Goal: Communication & Community: Participate in discussion

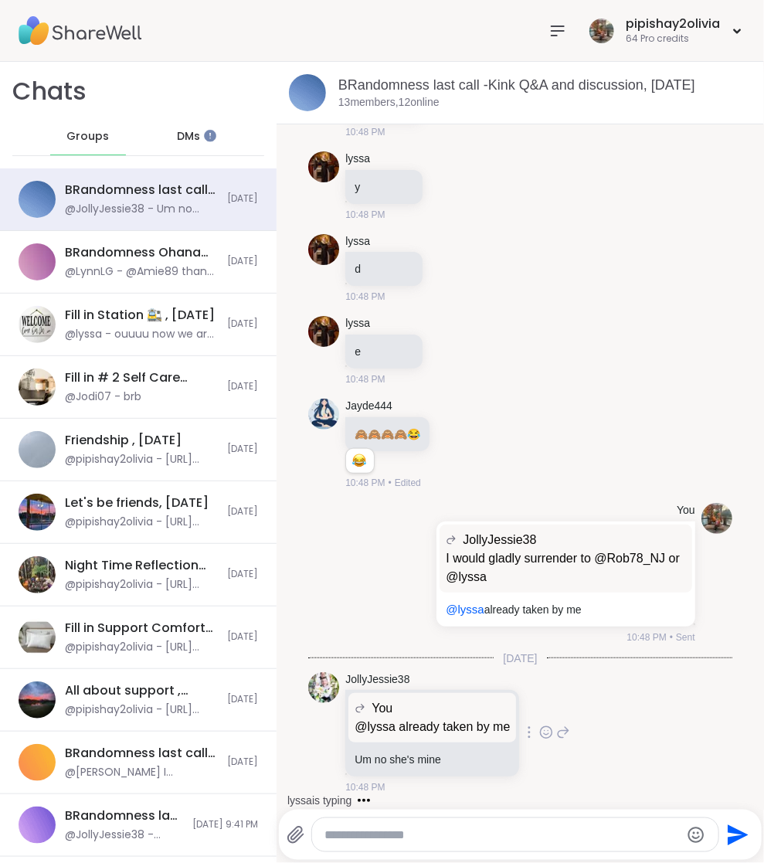
click at [570, 734] on icon at bounding box center [563, 732] width 14 height 19
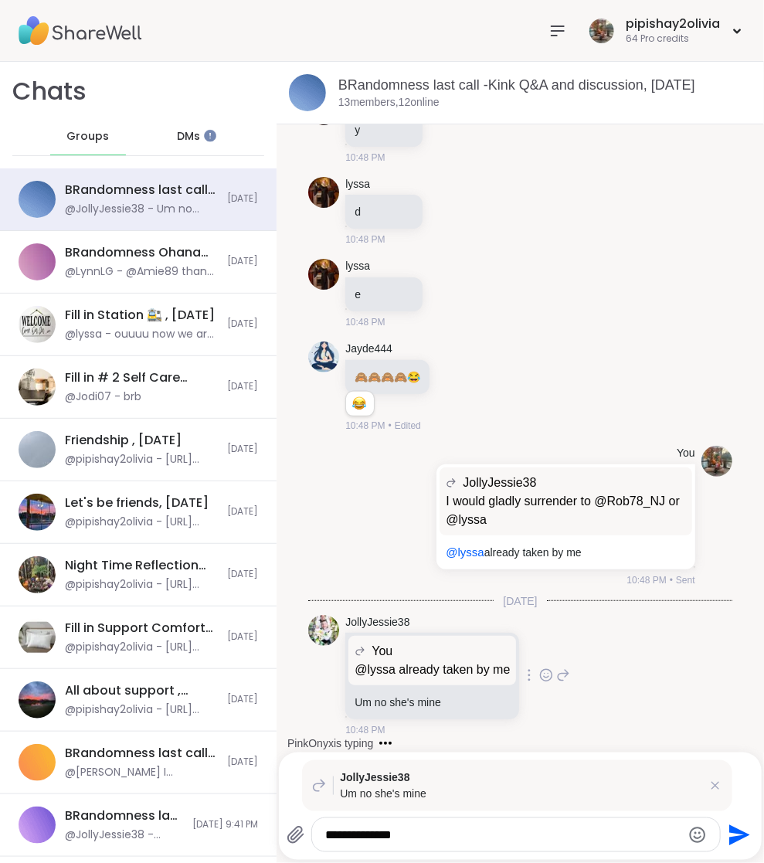
type textarea "**********"
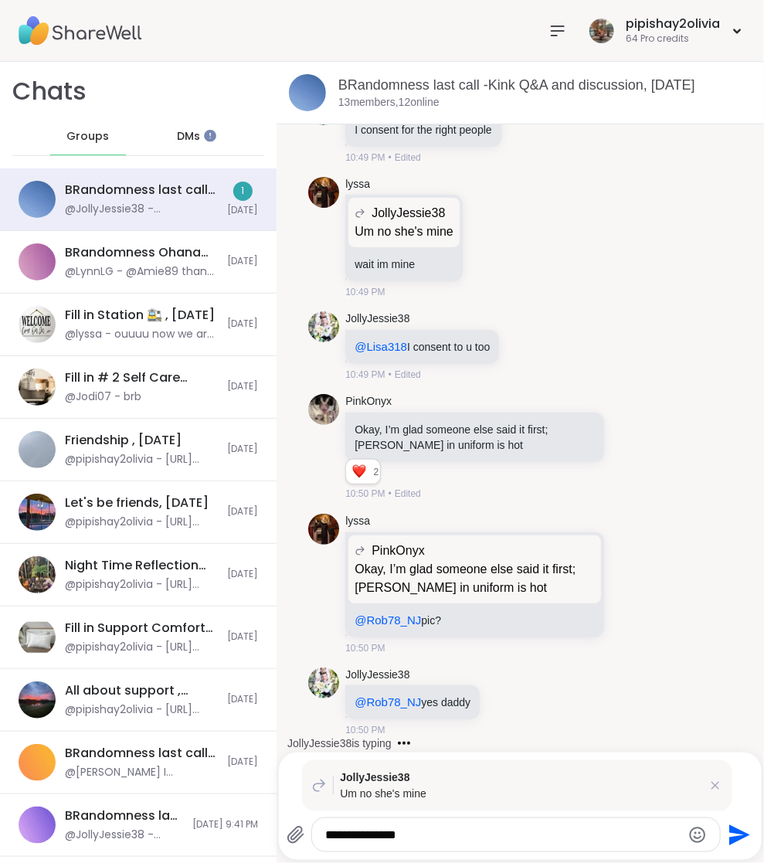
scroll to position [16383, 0]
click at [449, 840] on textarea "**********" at bounding box center [503, 835] width 356 height 15
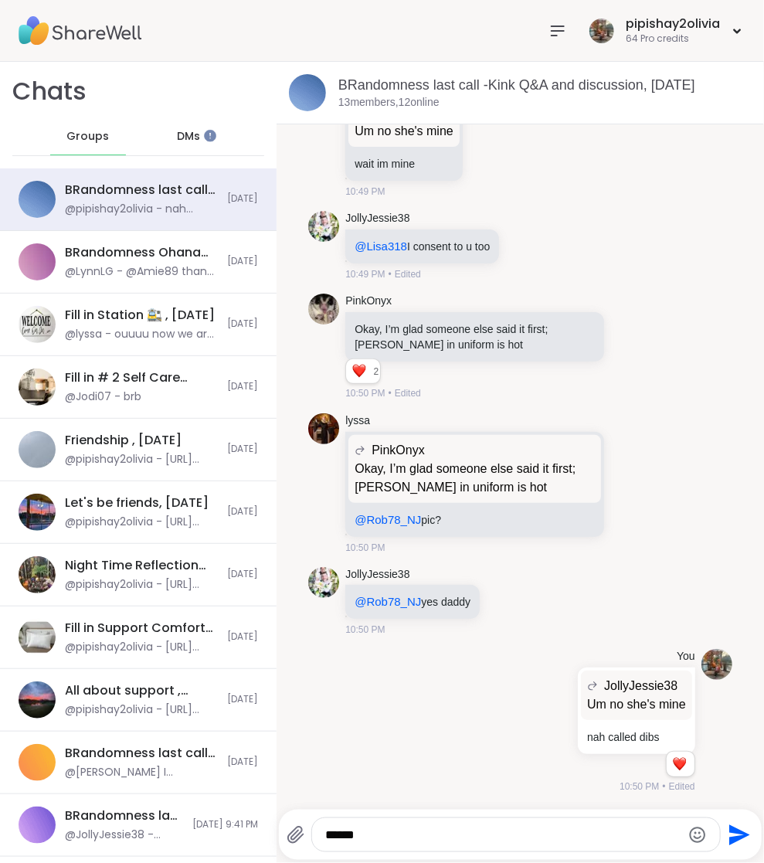
scroll to position [16484, 0]
type textarea "**********"
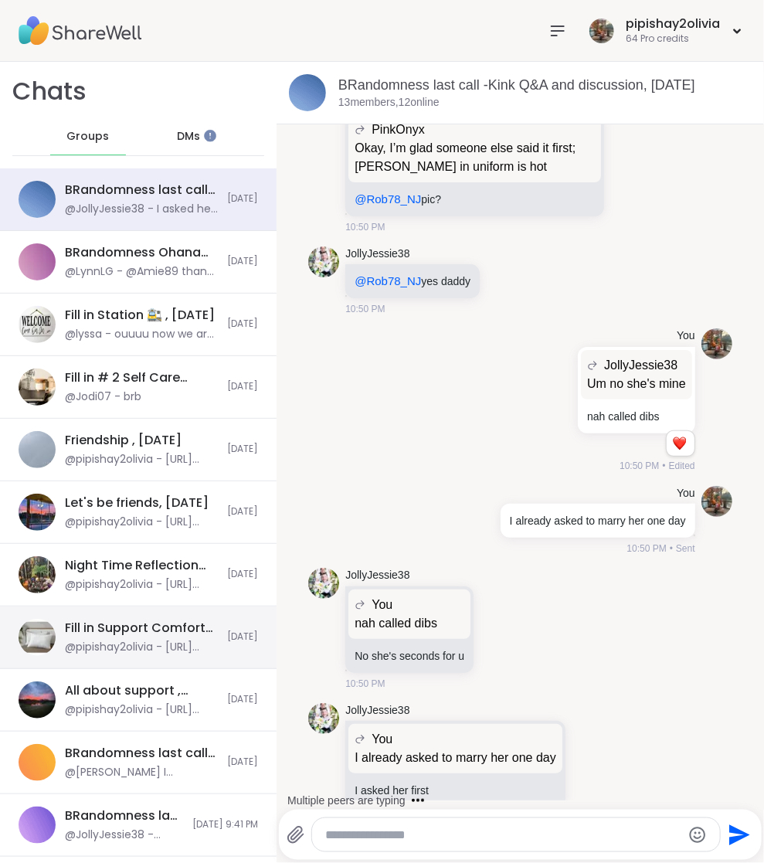
scroll to position [16831, 0]
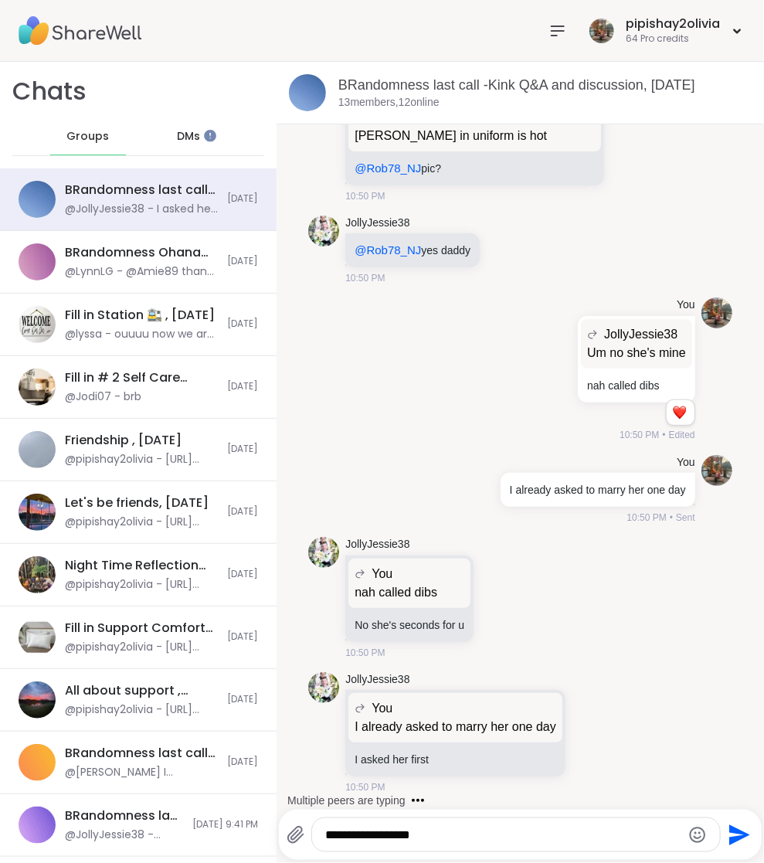
type textarea "**********"
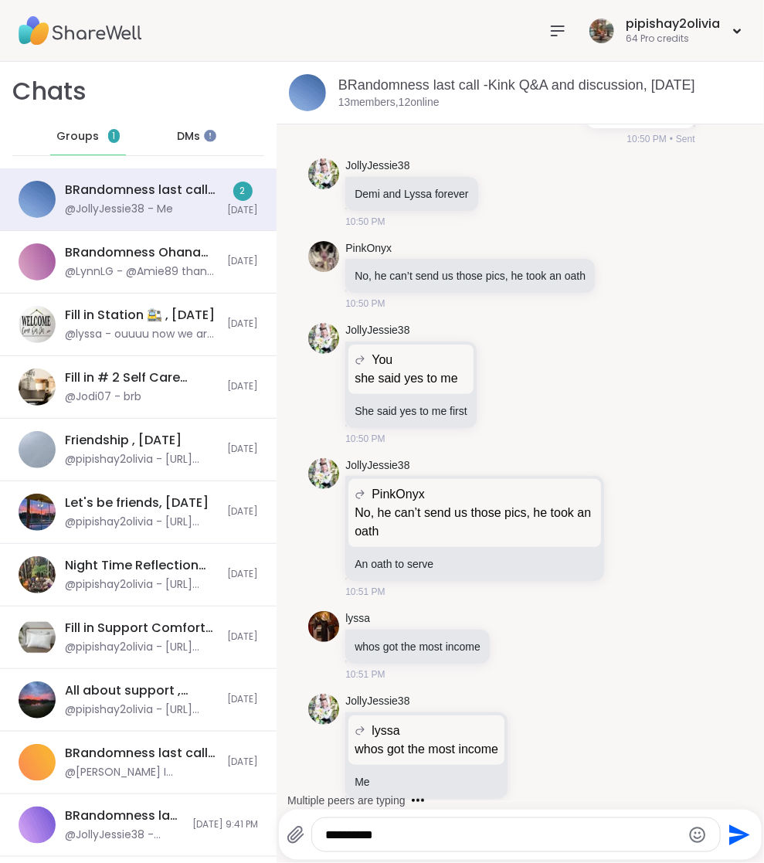
scroll to position [17594, 0]
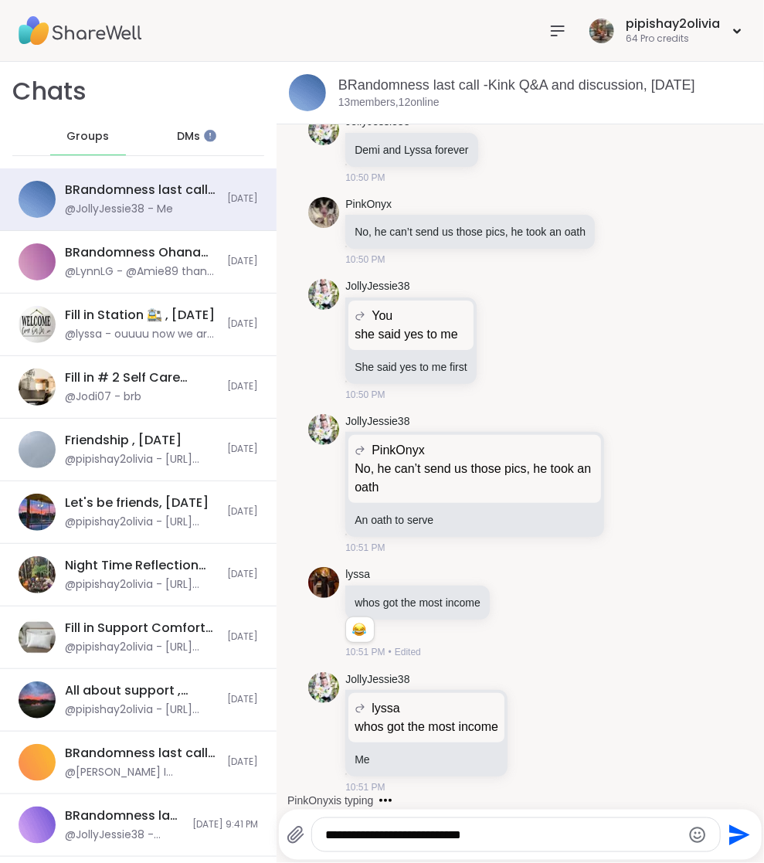
click at [699, 825] on div at bounding box center [697, 835] width 19 height 21
click at [695, 832] on icon "Emoji picker" at bounding box center [698, 835] width 16 height 16
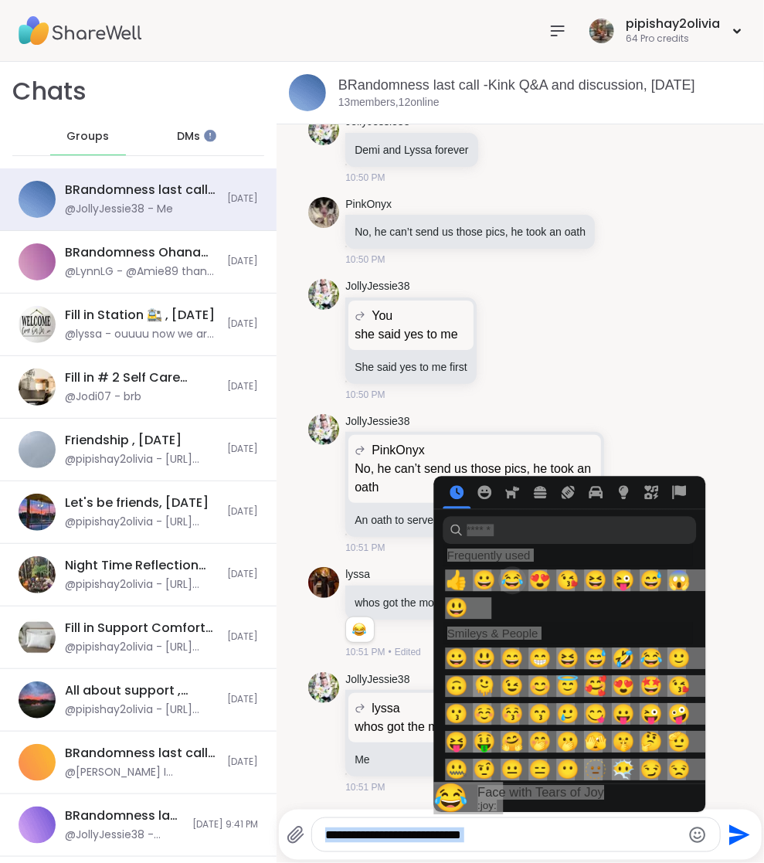
click at [509, 583] on span "😂" at bounding box center [512, 581] width 23 height 22
type textarea "**********"
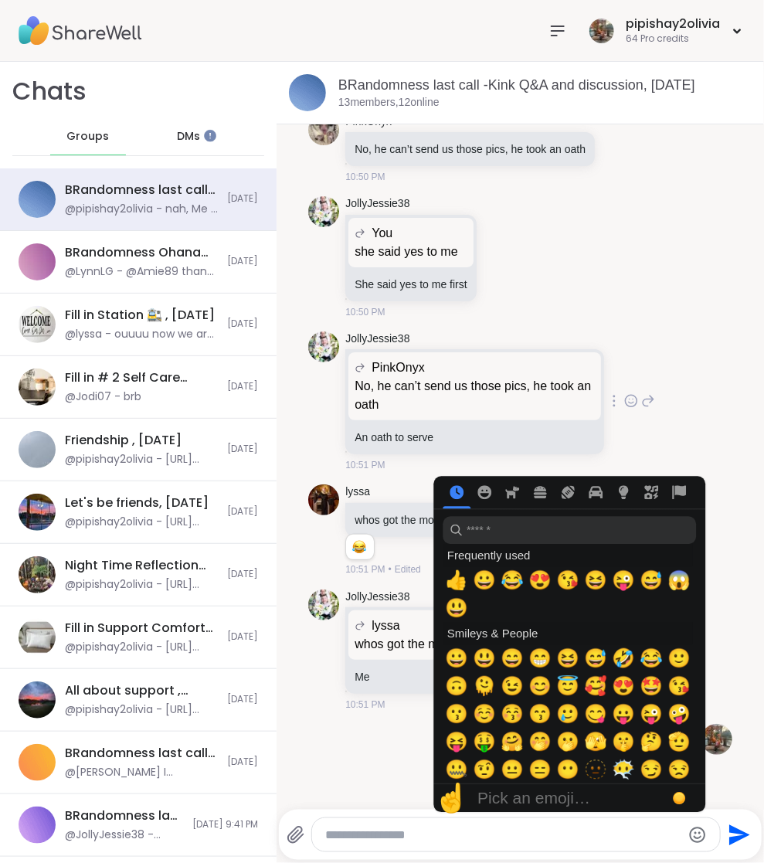
scroll to position [17697, 0]
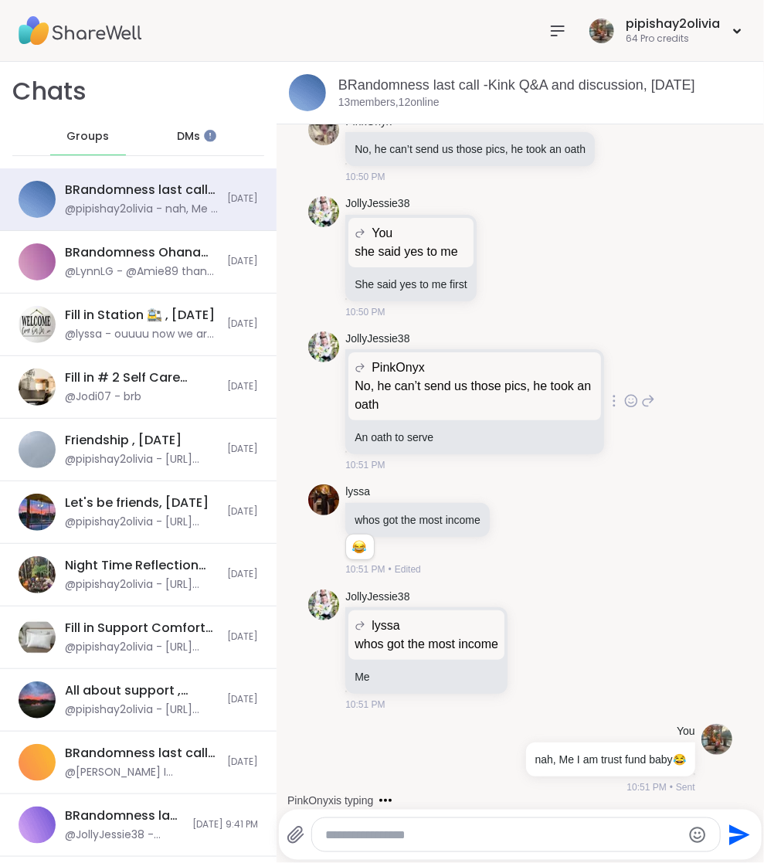
click at [679, 457] on div "JollyJessie38 PinkOnyx No, he can’t send us those pics, he took an oath No, he …" at bounding box center [520, 402] width 424 height 154
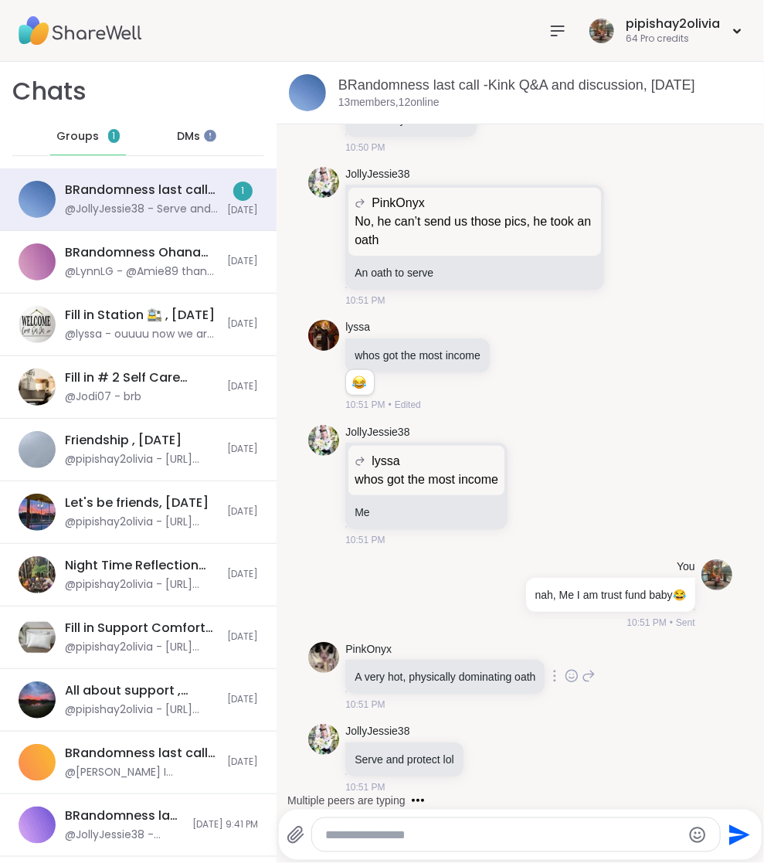
scroll to position [17860, 0]
click at [338, 832] on textarea "Type your message" at bounding box center [503, 835] width 356 height 15
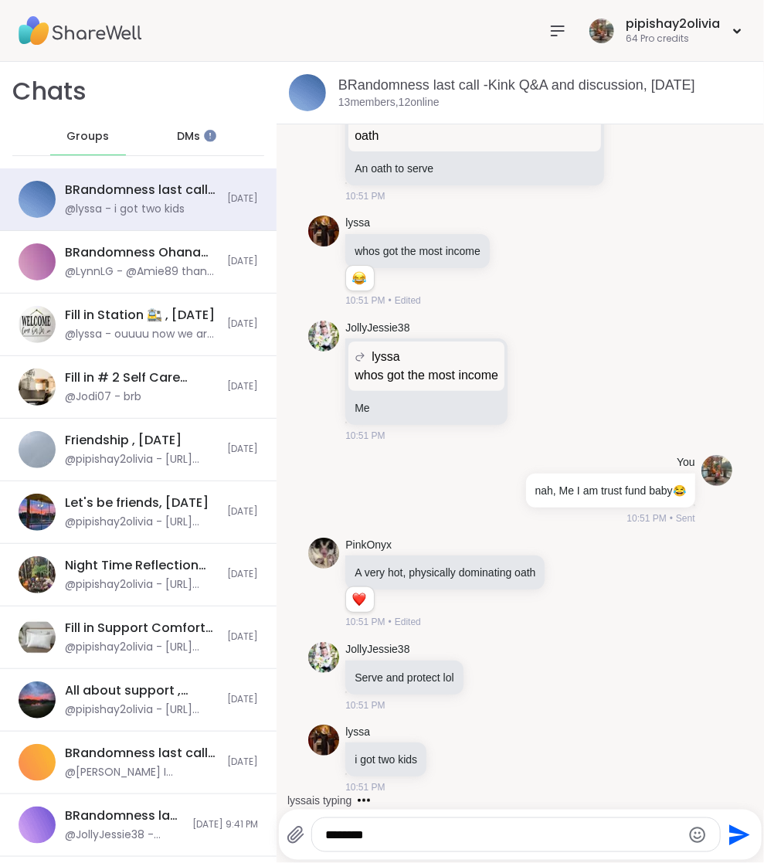
scroll to position [17985, 0]
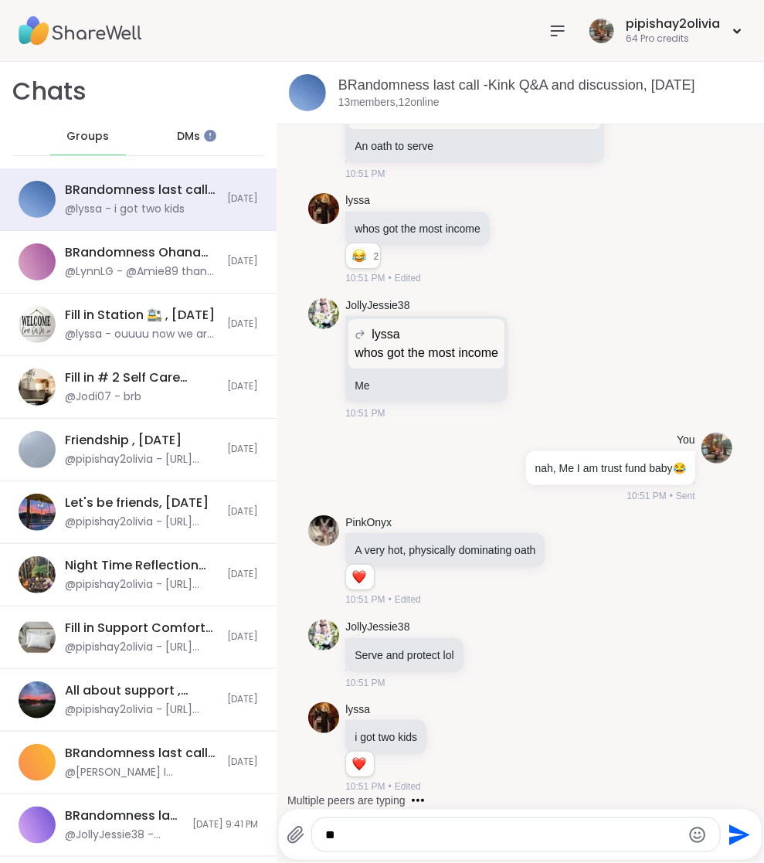
type textarea "*"
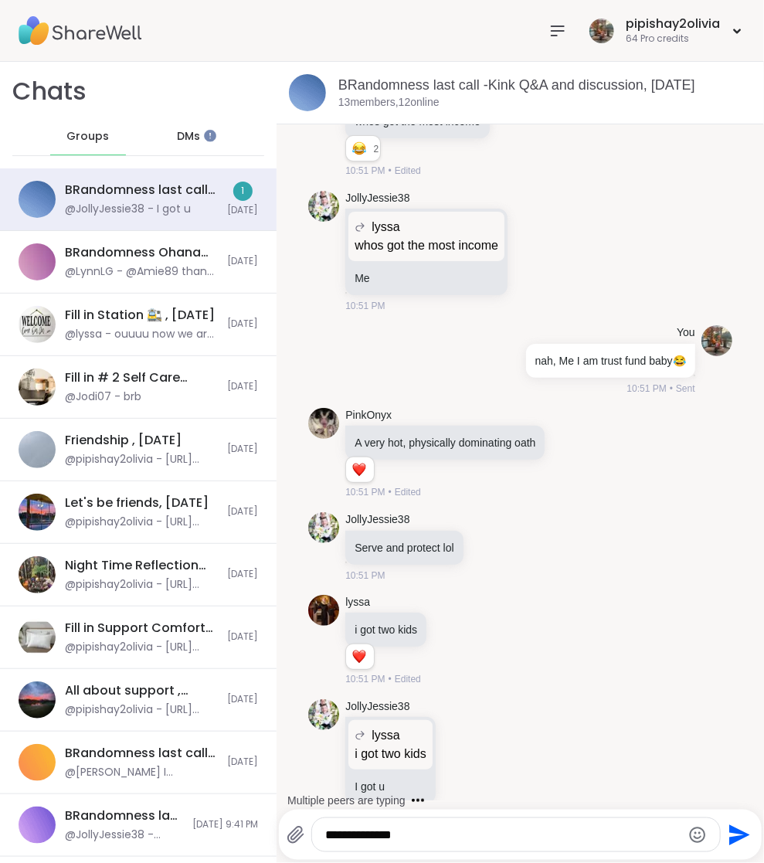
type textarea "**********"
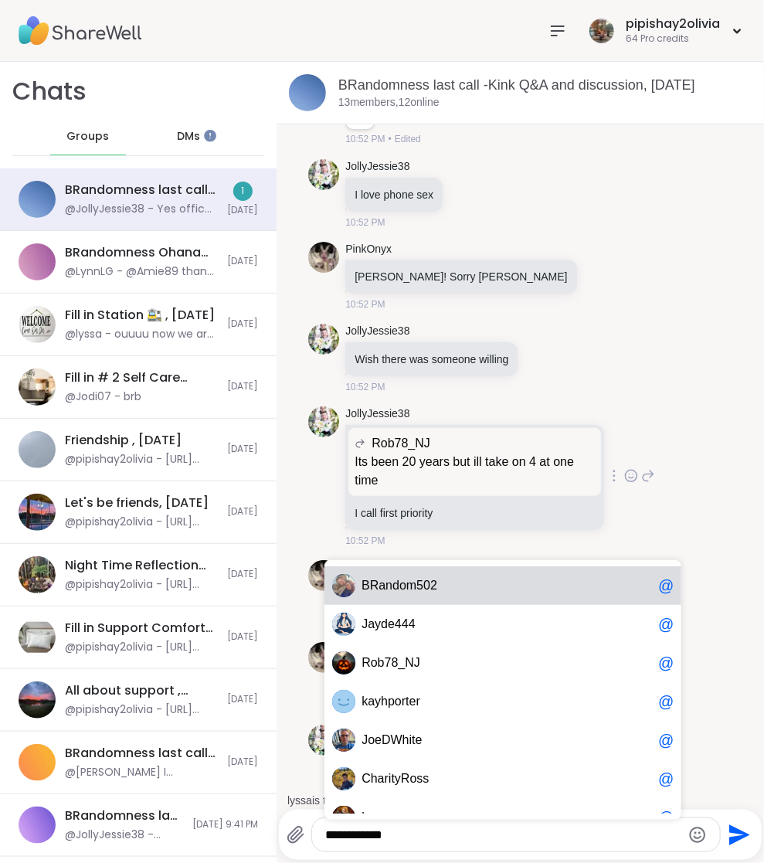
scroll to position [19541, 0]
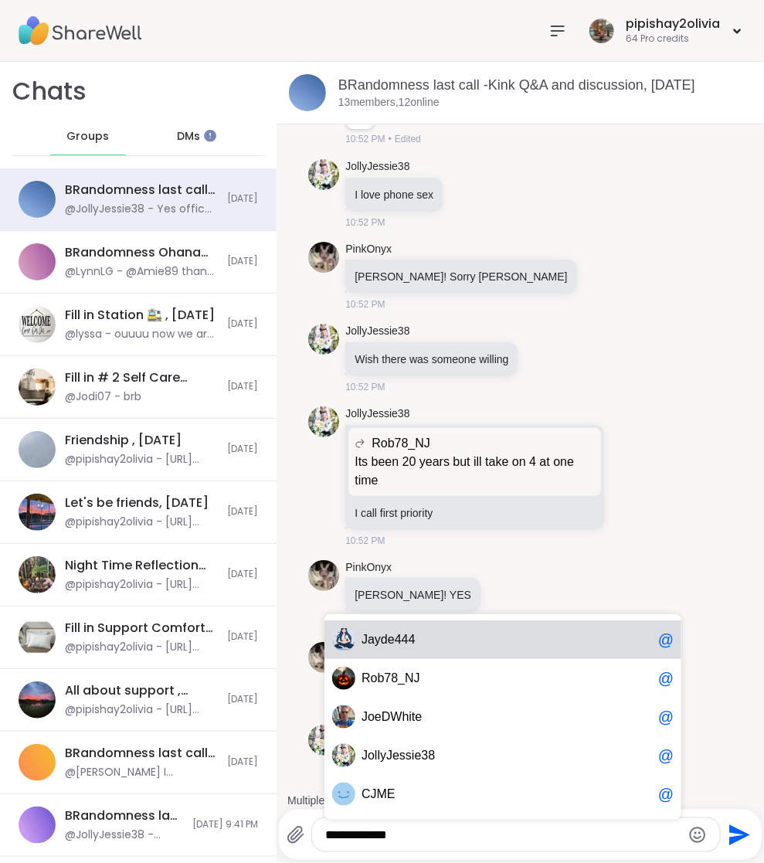
click at [444, 648] on div "J ayde444 @" at bounding box center [503, 640] width 357 height 39
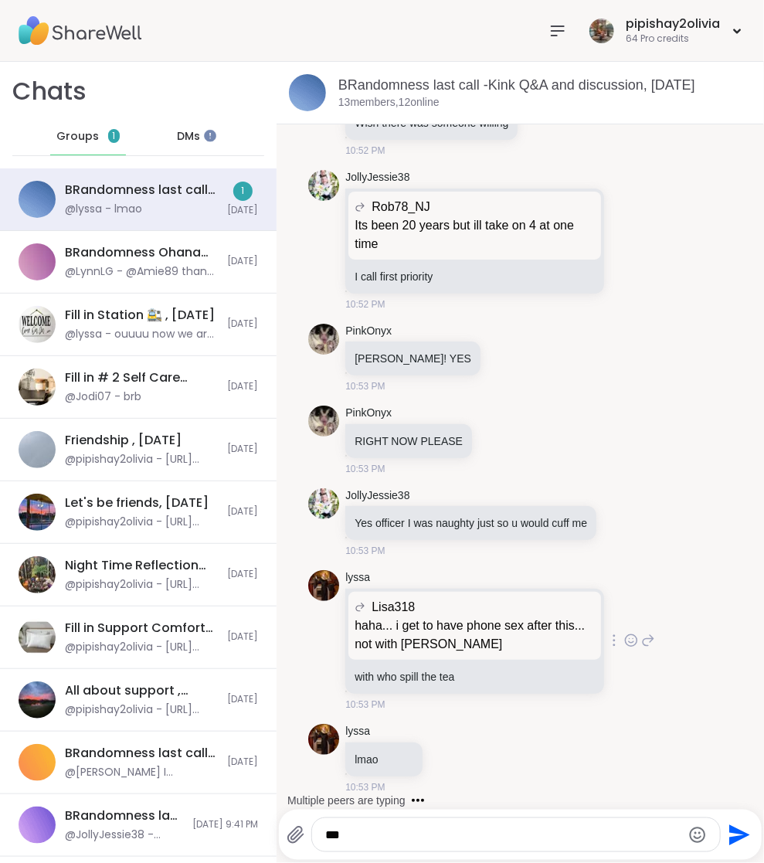
scroll to position [19775, 0]
type textarea "*"
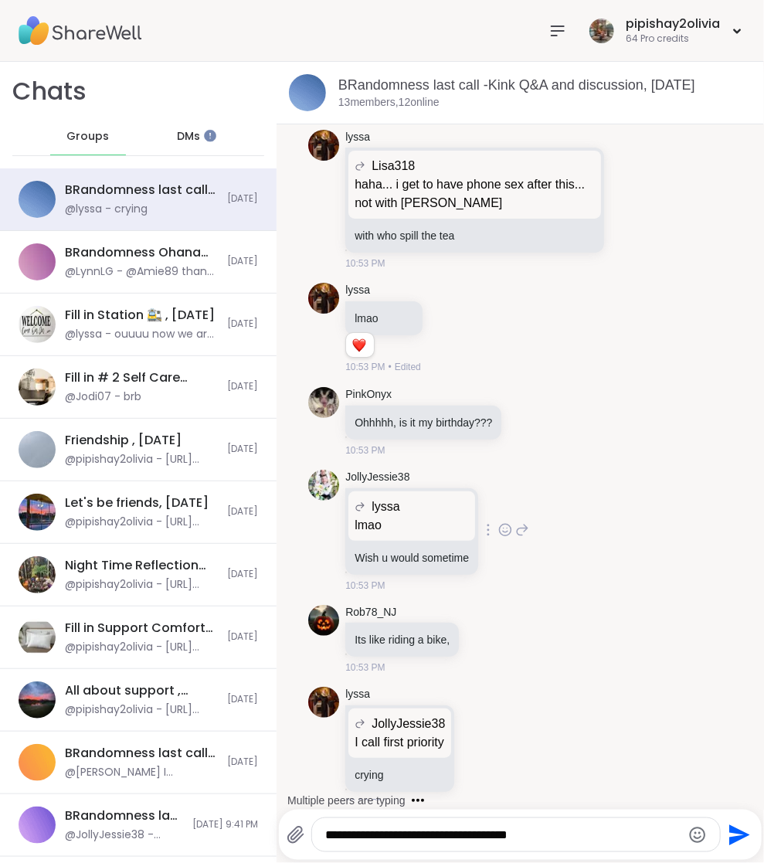
scroll to position [20271, 0]
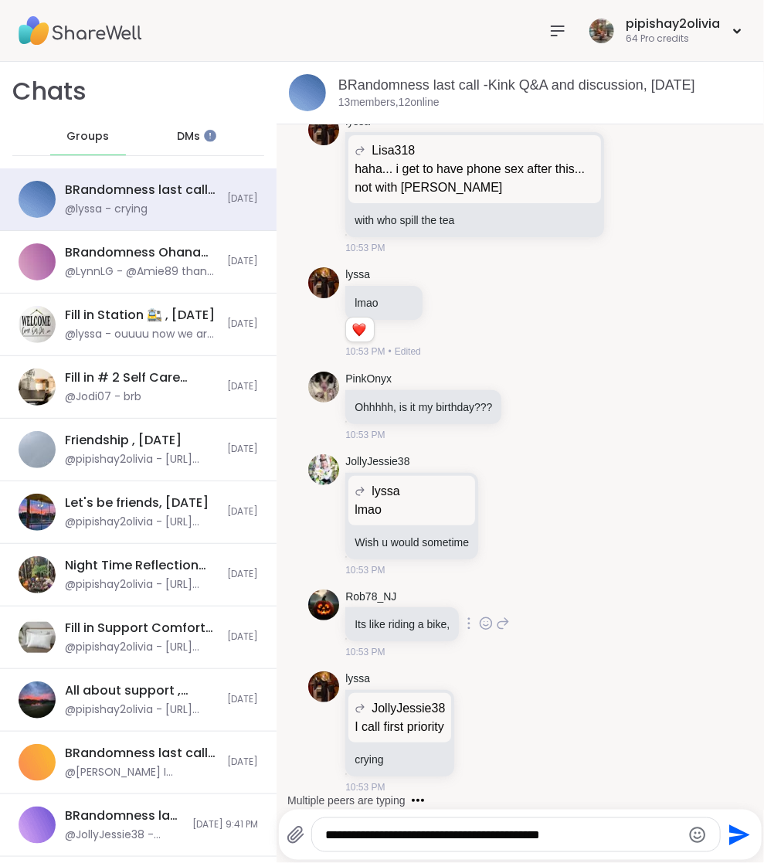
type textarea "**********"
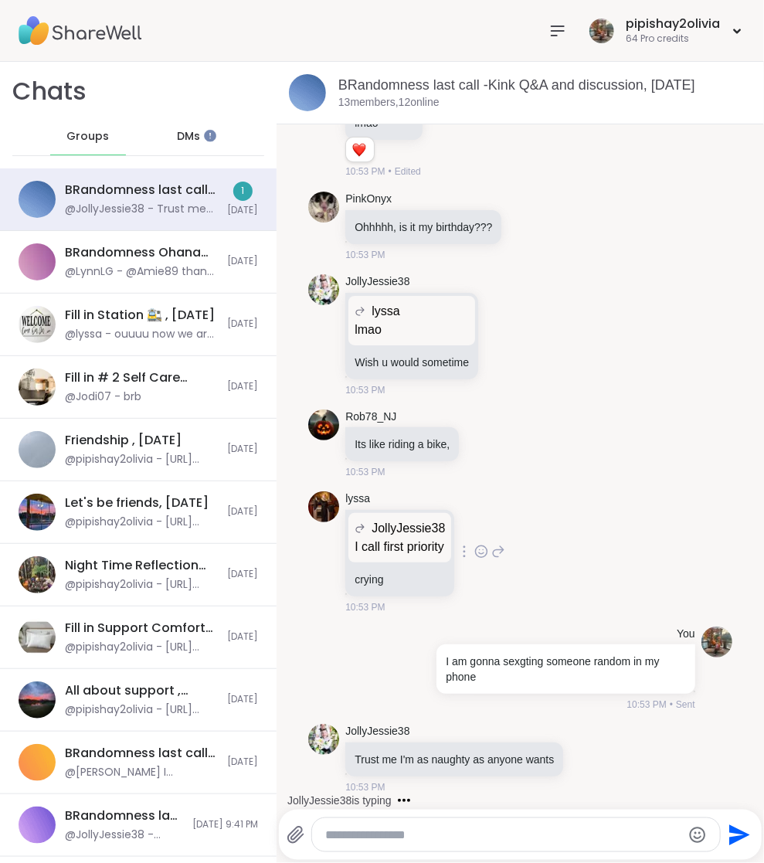
scroll to position [20449, 0]
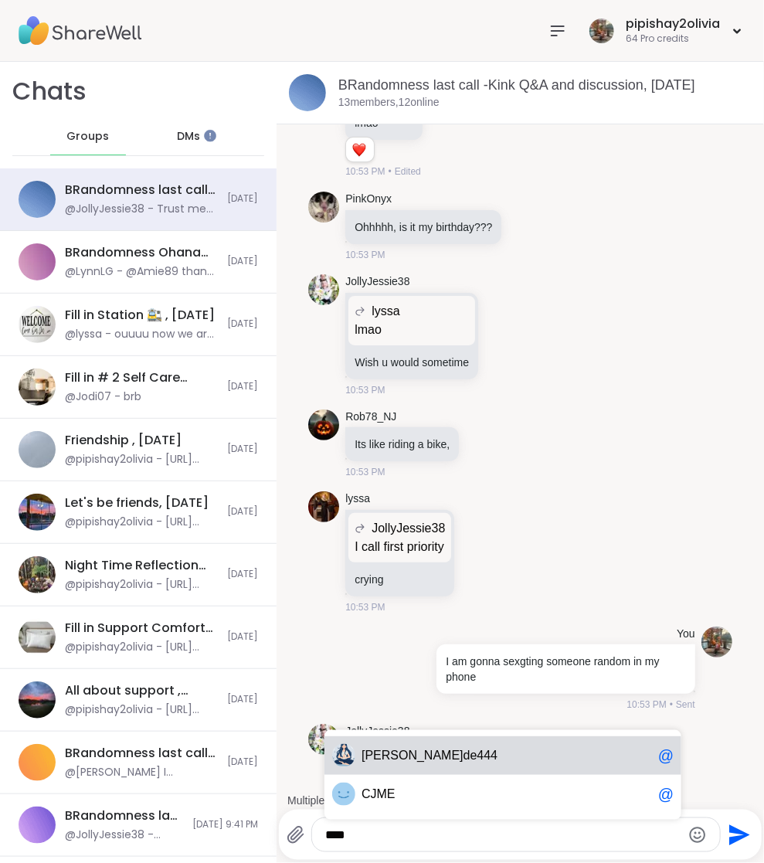
click at [464, 756] on span "de444" at bounding box center [481, 755] width 35 height 15
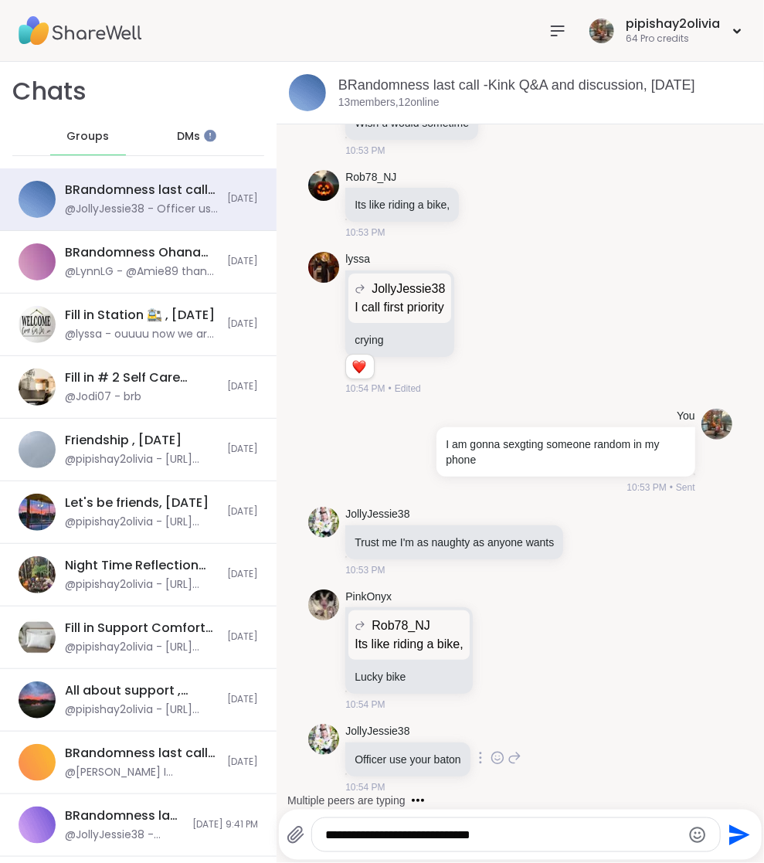
scroll to position [20769, 0]
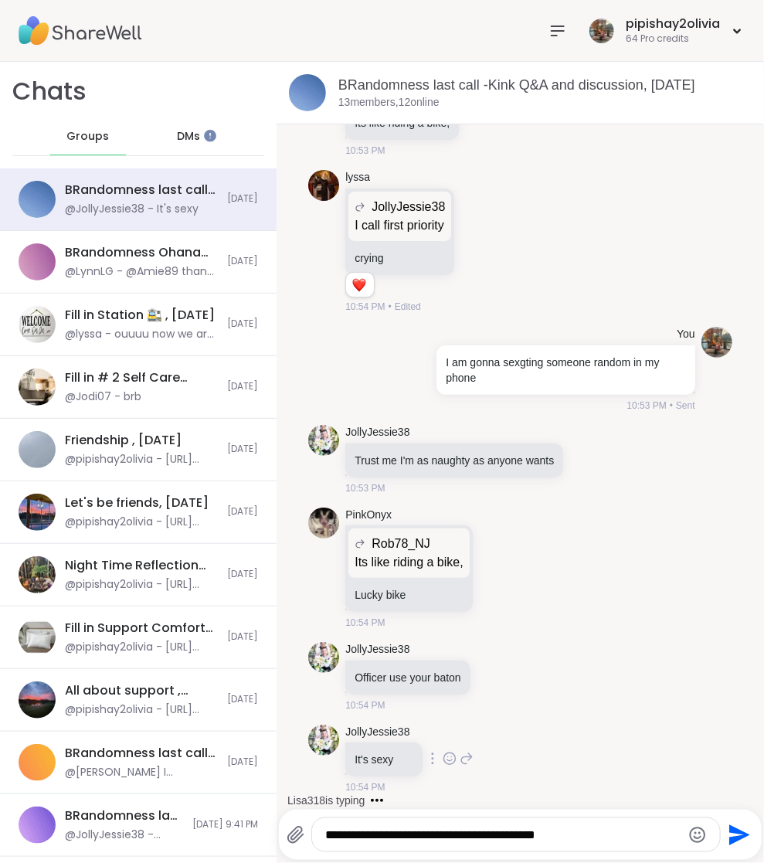
type textarea "**********"
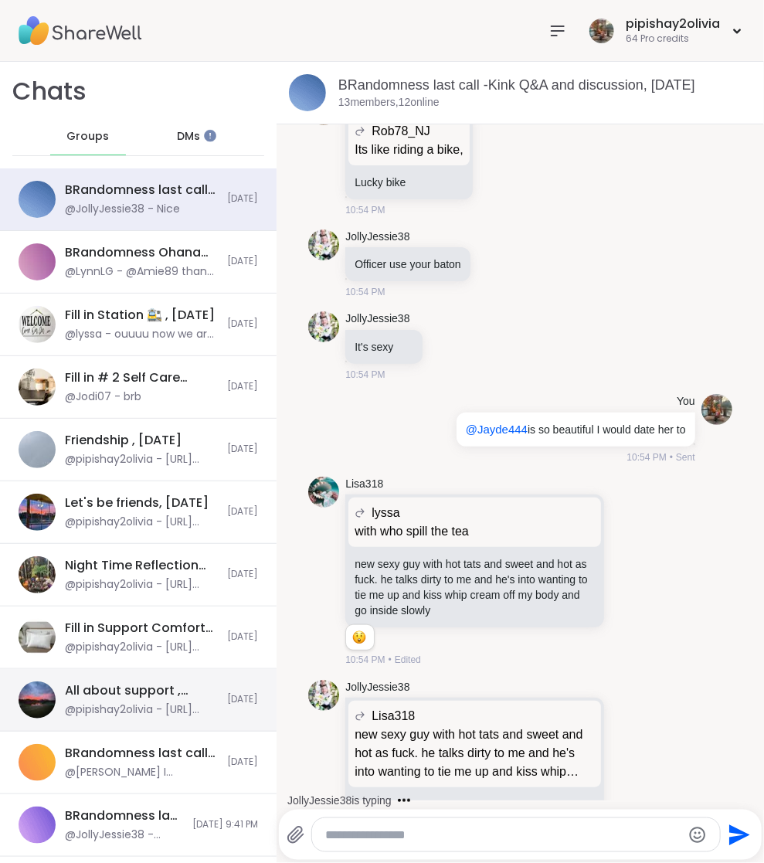
scroll to position [21260, 0]
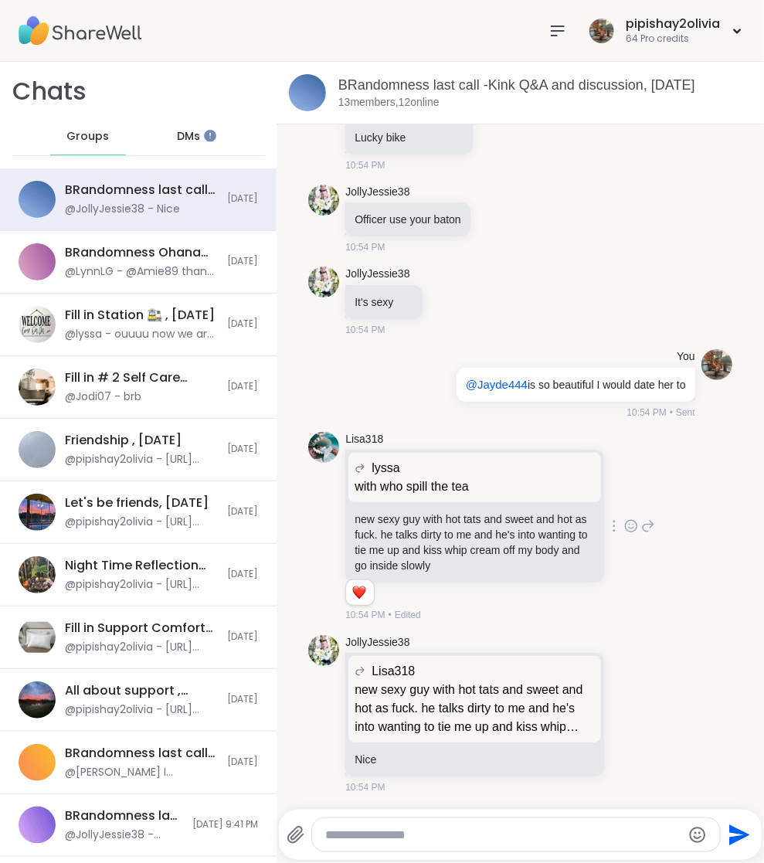
click at [629, 529] on icon at bounding box center [631, 529] width 5 height 2
click at [625, 509] on div "Select Reaction: Heart" at bounding box center [632, 502] width 14 height 14
click at [448, 828] on textarea "Type your message" at bounding box center [503, 835] width 356 height 15
type textarea "**********"
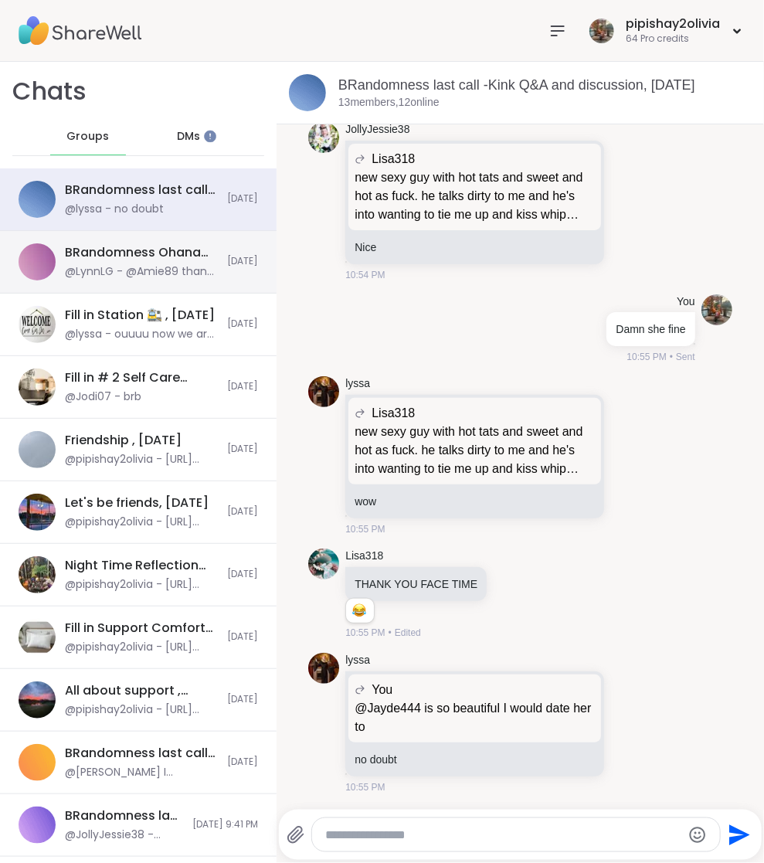
scroll to position [0, 0]
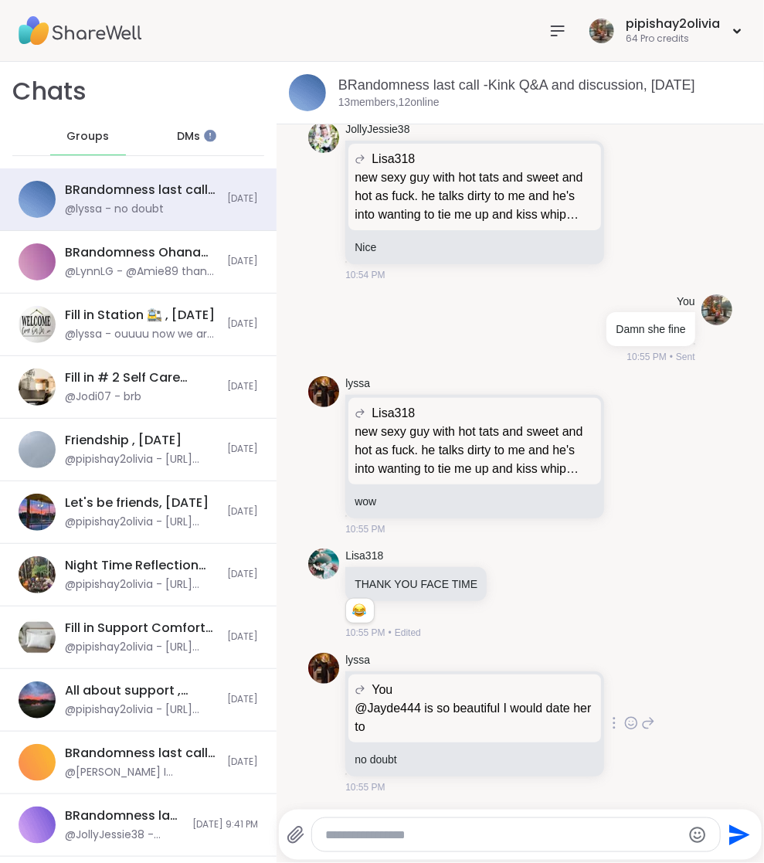
click at [625, 727] on icon at bounding box center [632, 723] width 14 height 15
click at [625, 706] on div "Select Reaction: Heart" at bounding box center [632, 699] width 14 height 14
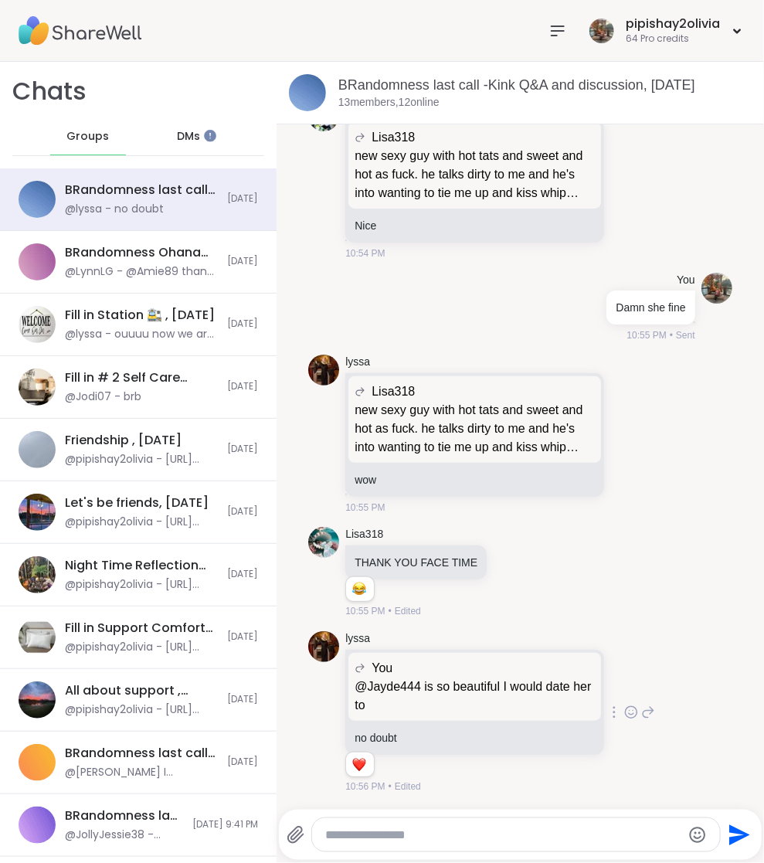
click at [555, 32] on icon at bounding box center [558, 31] width 19 height 19
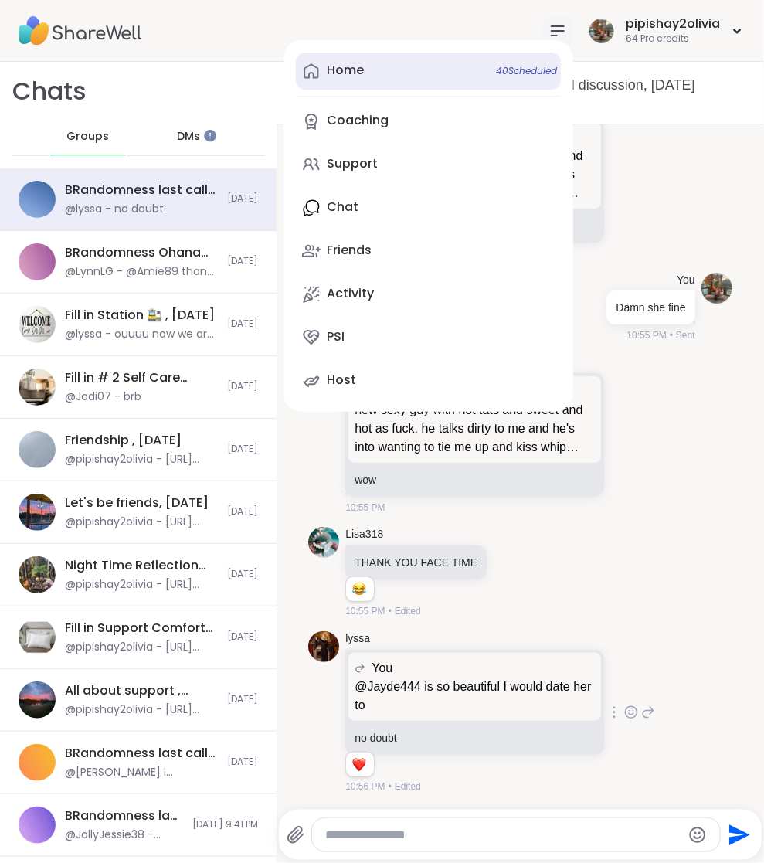
click at [349, 59] on link "Home 40 Scheduled" at bounding box center [428, 71] width 265 height 37
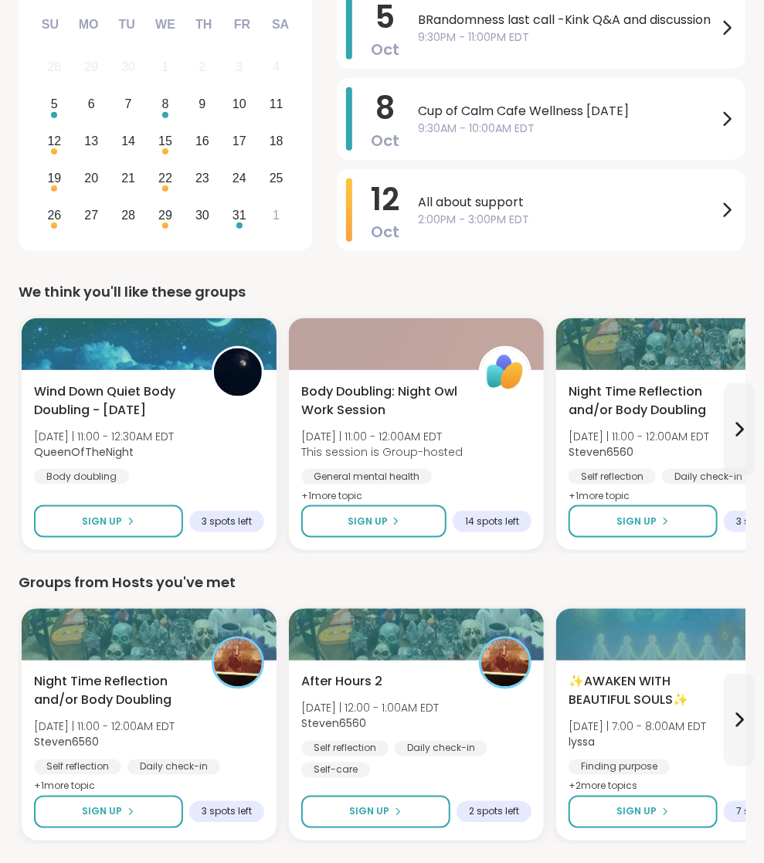
scroll to position [303, 0]
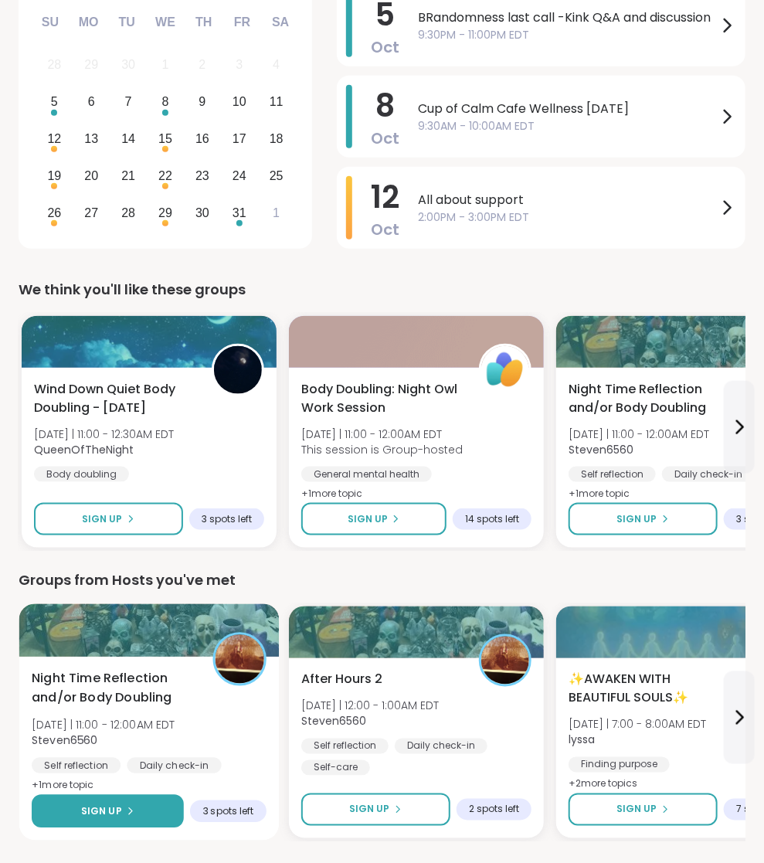
click at [134, 801] on button "Sign Up" at bounding box center [108, 811] width 152 height 33
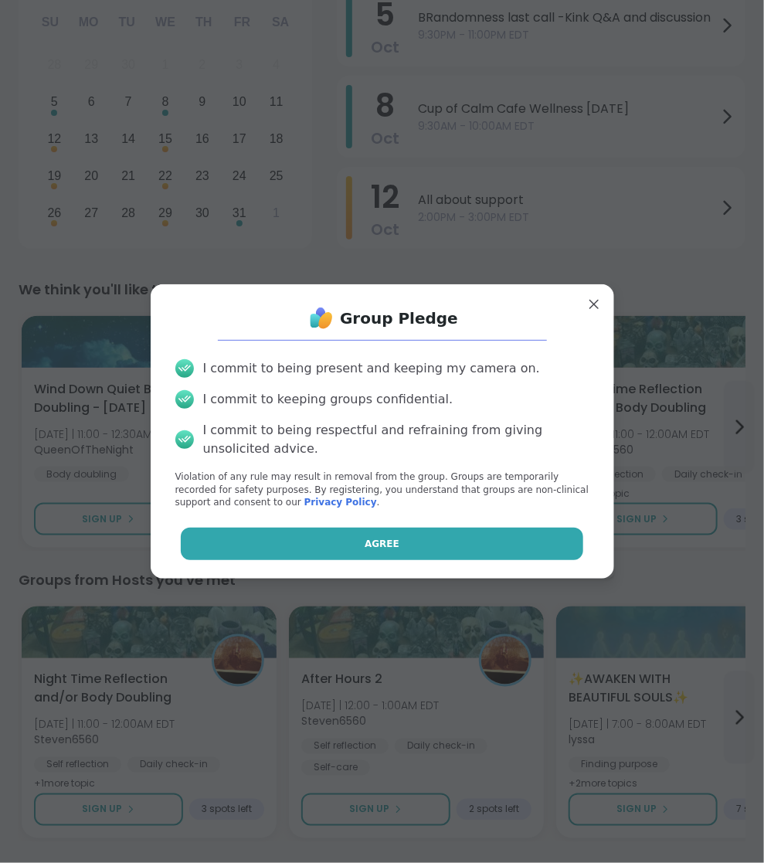
click at [342, 552] on button "Agree" at bounding box center [382, 544] width 403 height 32
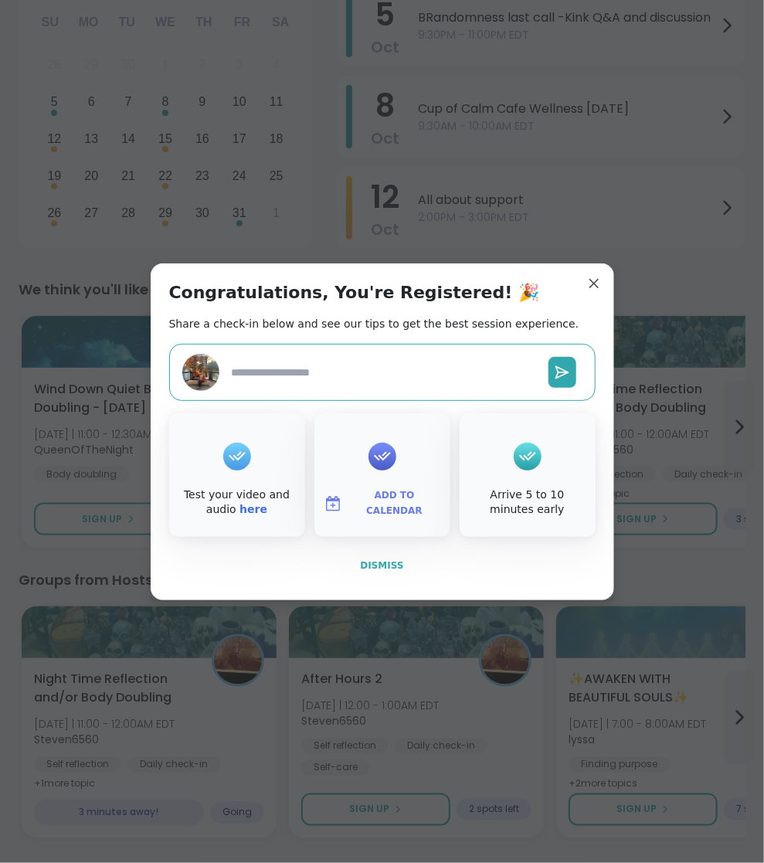
click at [394, 553] on button "Dismiss" at bounding box center [382, 566] width 427 height 32
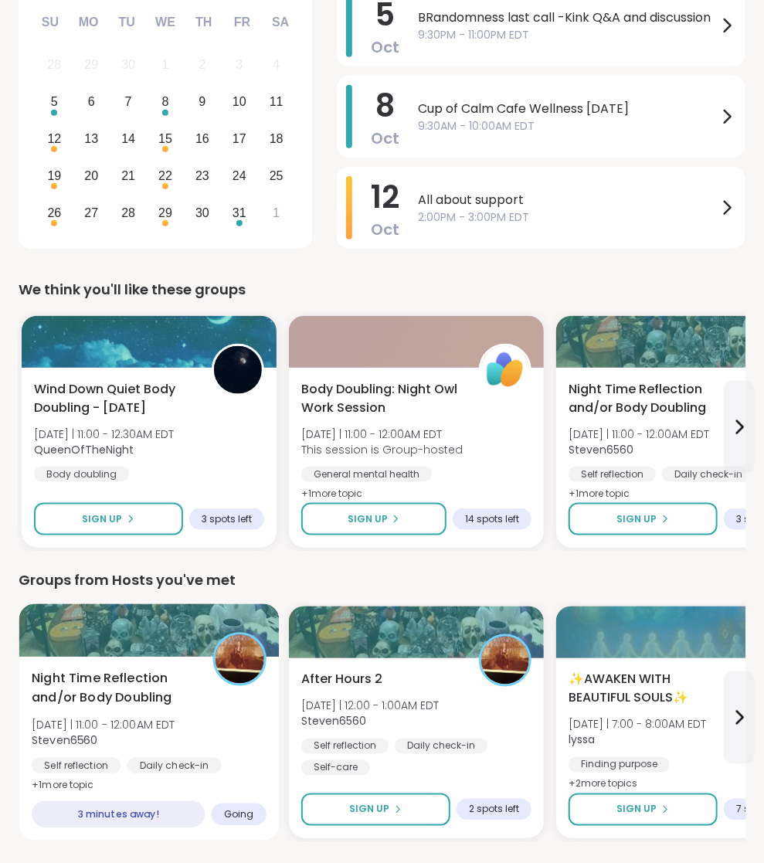
click at [102, 733] on span "Steven6560" at bounding box center [104, 740] width 144 height 15
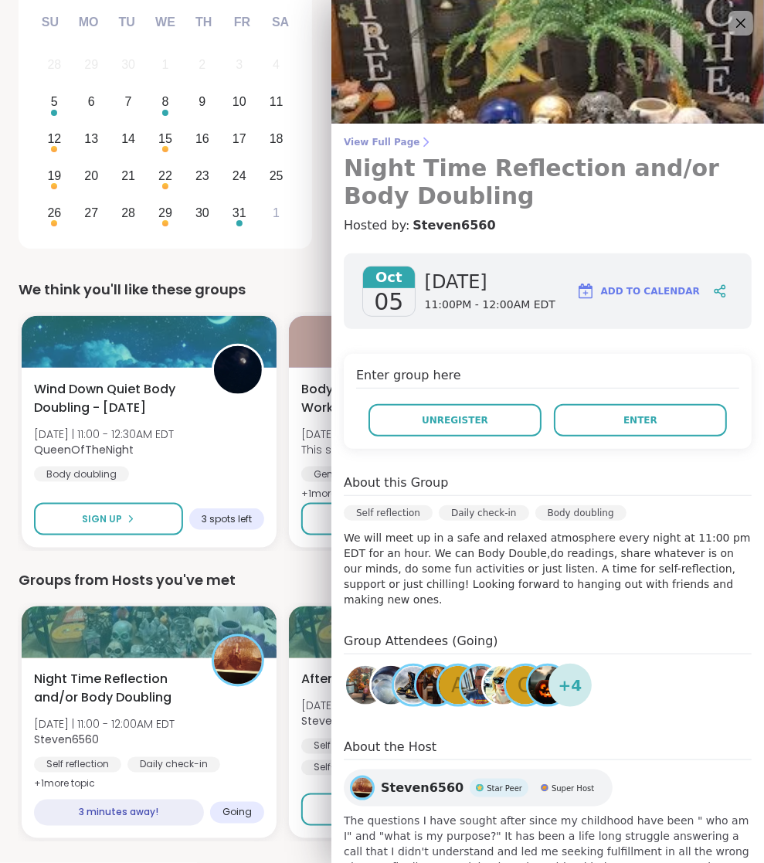
click at [403, 136] on span "View Full Page" at bounding box center [548, 142] width 408 height 12
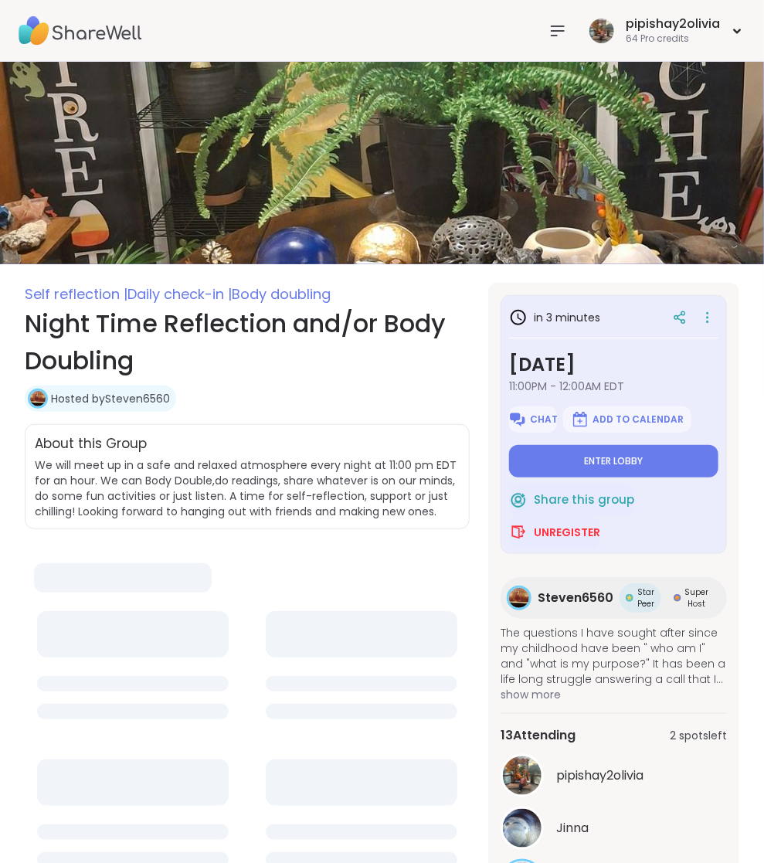
type textarea "*"
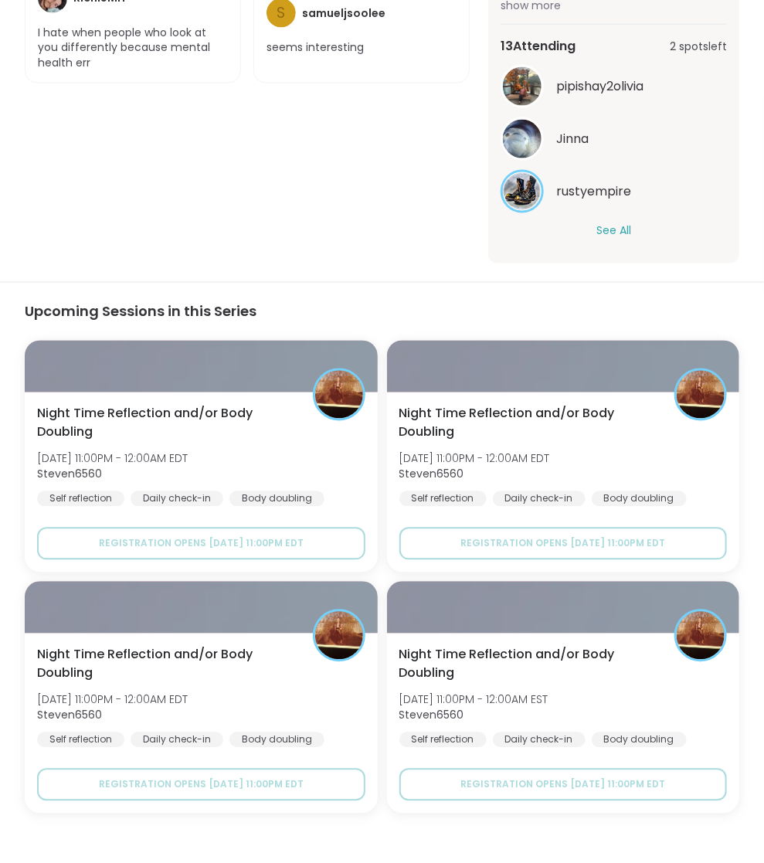
scroll to position [705, 0]
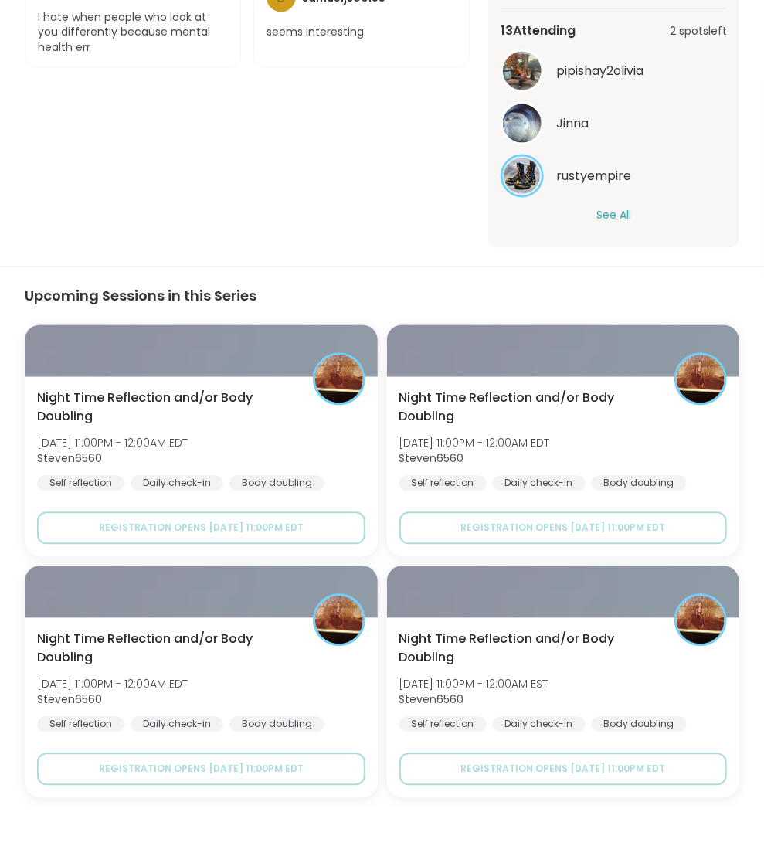
click at [618, 200] on div "pipishay2olivia [PERSON_NAME] See All" at bounding box center [614, 136] width 226 height 174
click at [618, 210] on button "See All" at bounding box center [614, 215] width 35 height 16
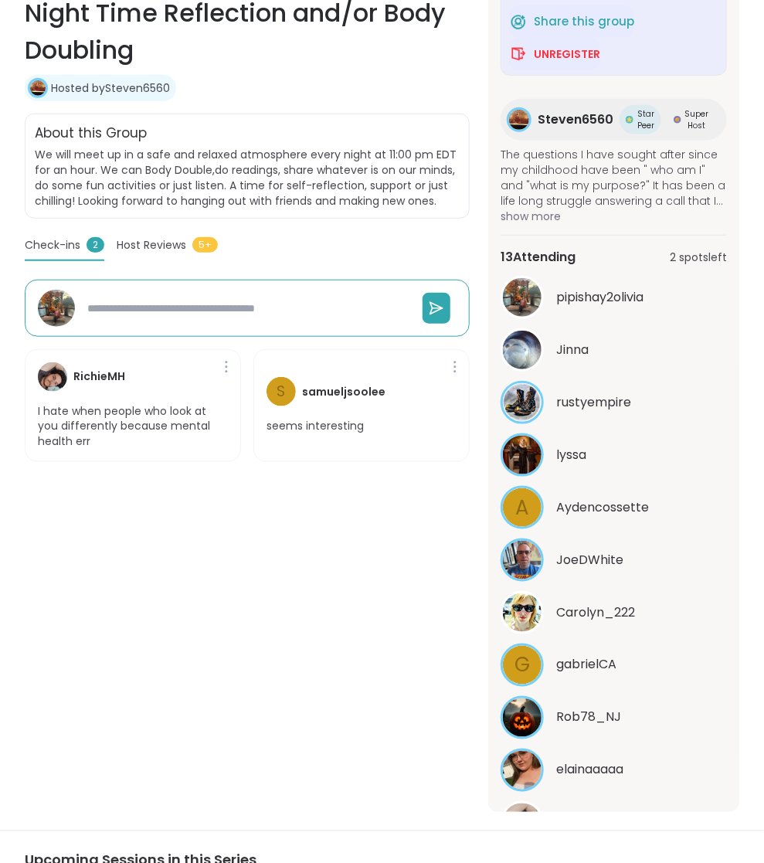
scroll to position [171, 0]
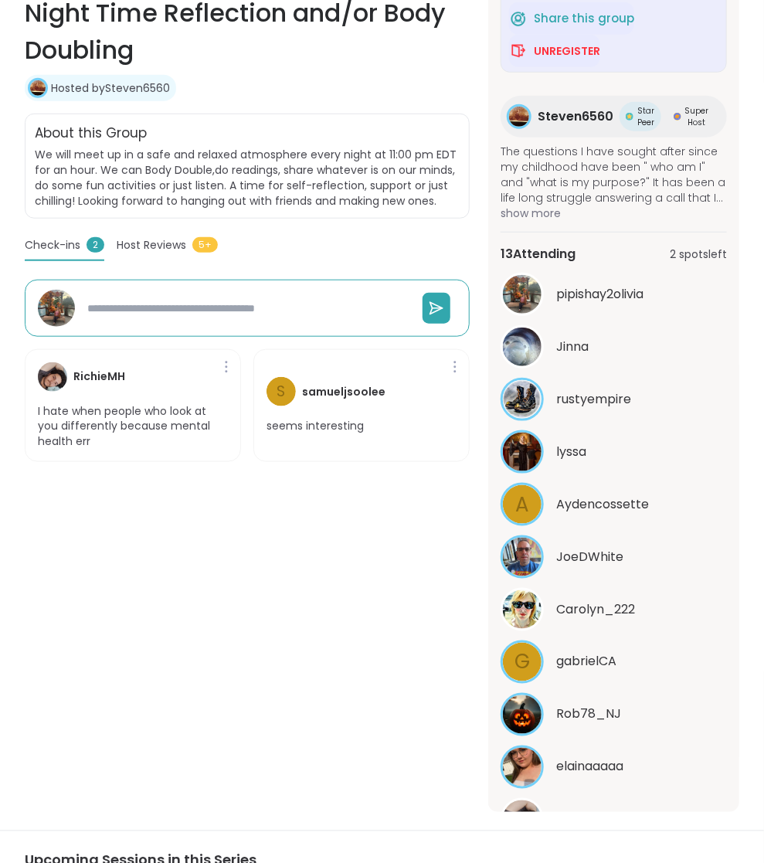
click at [281, 568] on div "Self reflection | Daily check-in | Body doubling Night Time Reflection and/or B…" at bounding box center [247, 392] width 445 height 840
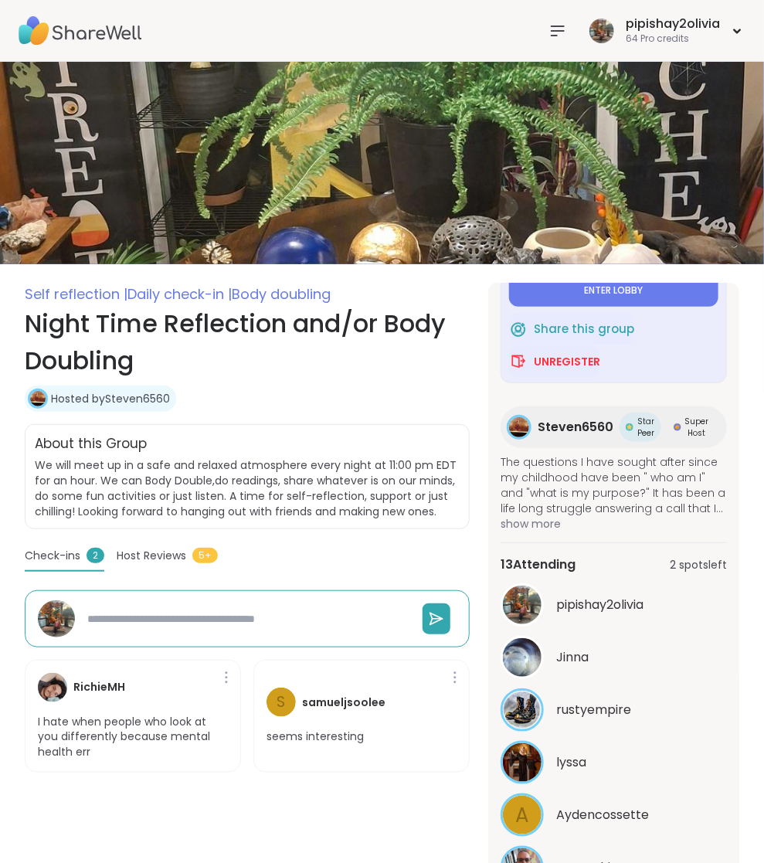
scroll to position [0, 0]
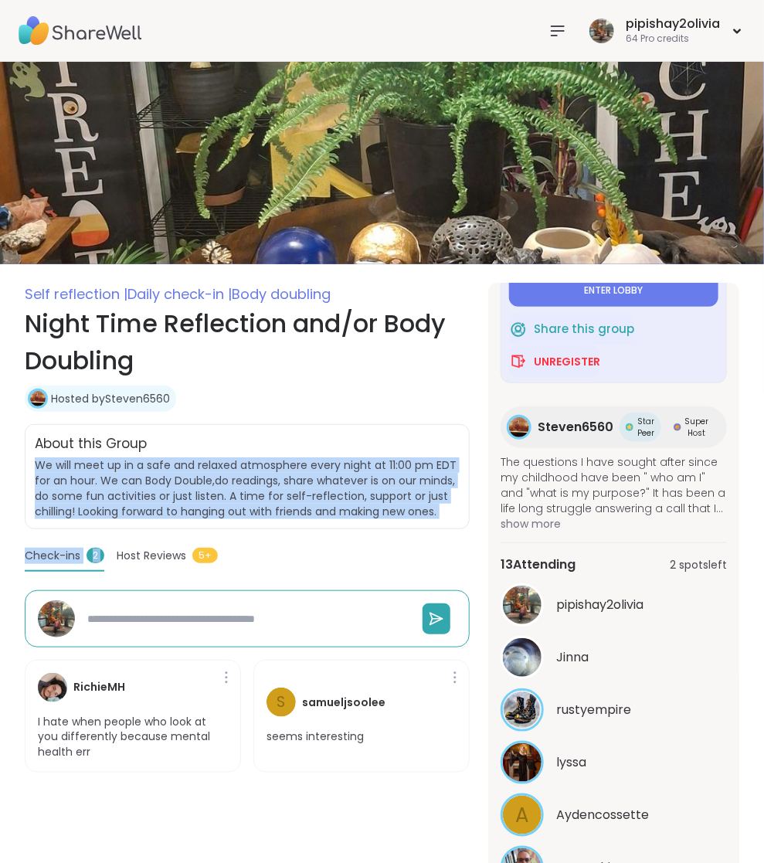
drag, startPoint x: 35, startPoint y: 459, endPoint x: 177, endPoint y: 533, distance: 160.0
click at [179, 533] on div "Self reflection | Daily check-in | Body doubling Night Time Reflection and/or B…" at bounding box center [247, 703] width 445 height 840
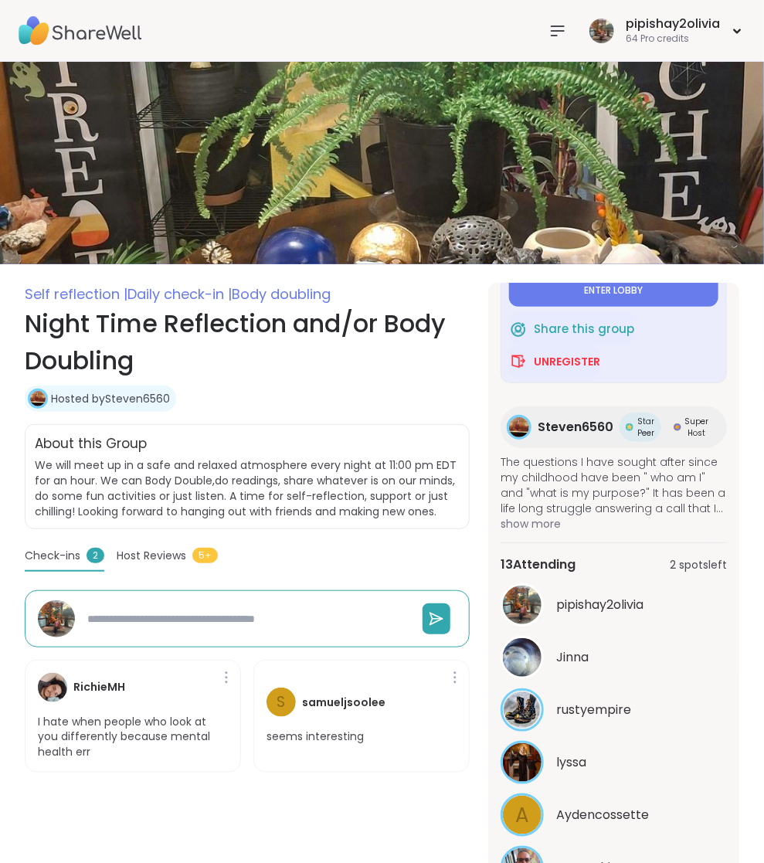
click at [157, 553] on span "Host Reviews" at bounding box center [152, 556] width 70 height 16
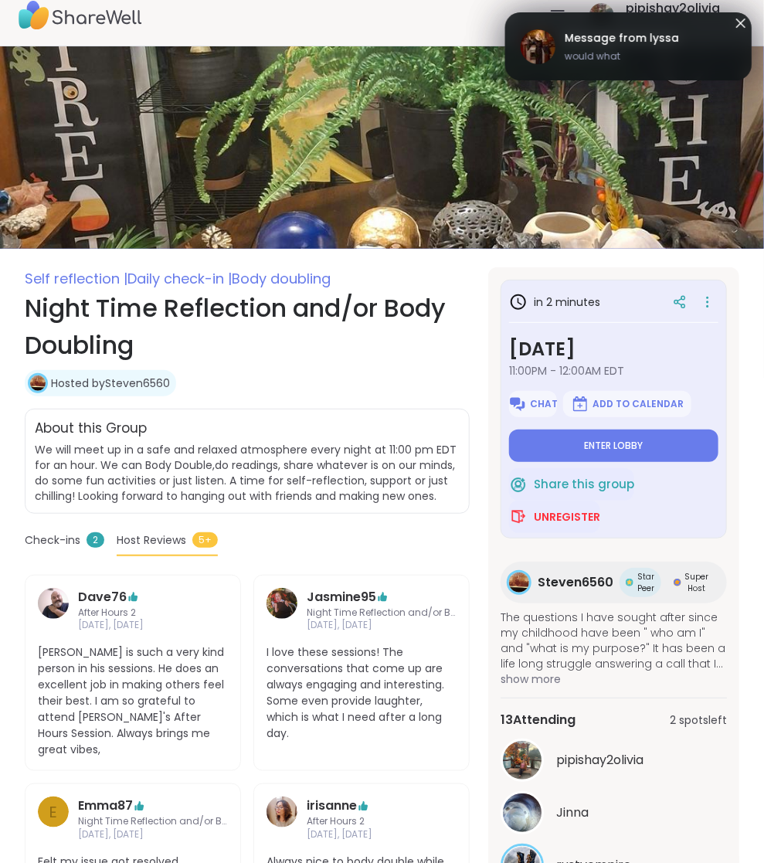
scroll to position [5, 0]
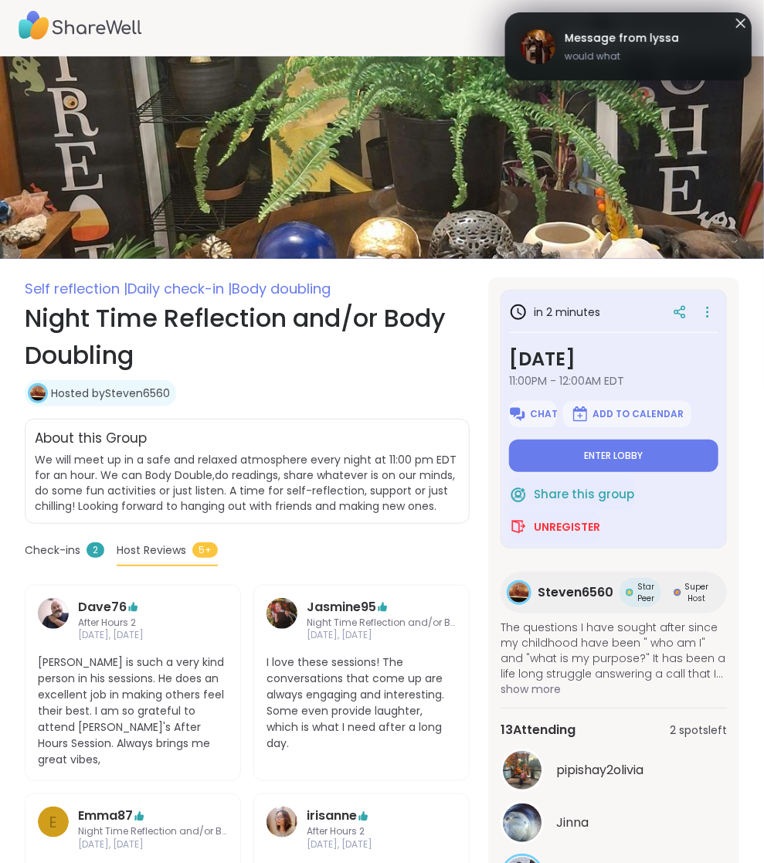
click at [575, 58] on span "would what" at bounding box center [622, 56] width 114 height 14
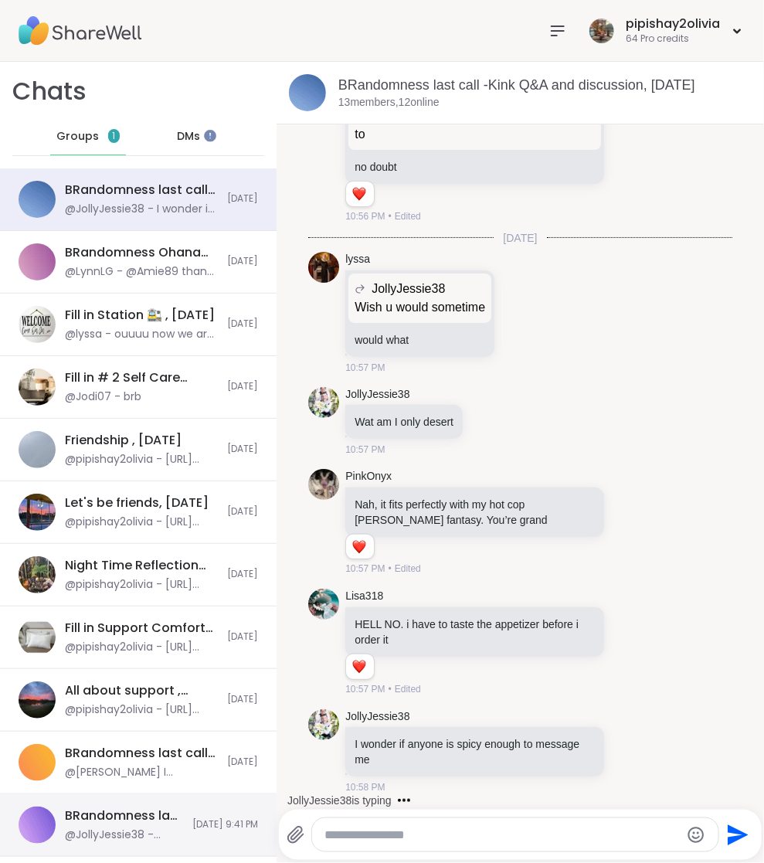
scroll to position [23035, 0]
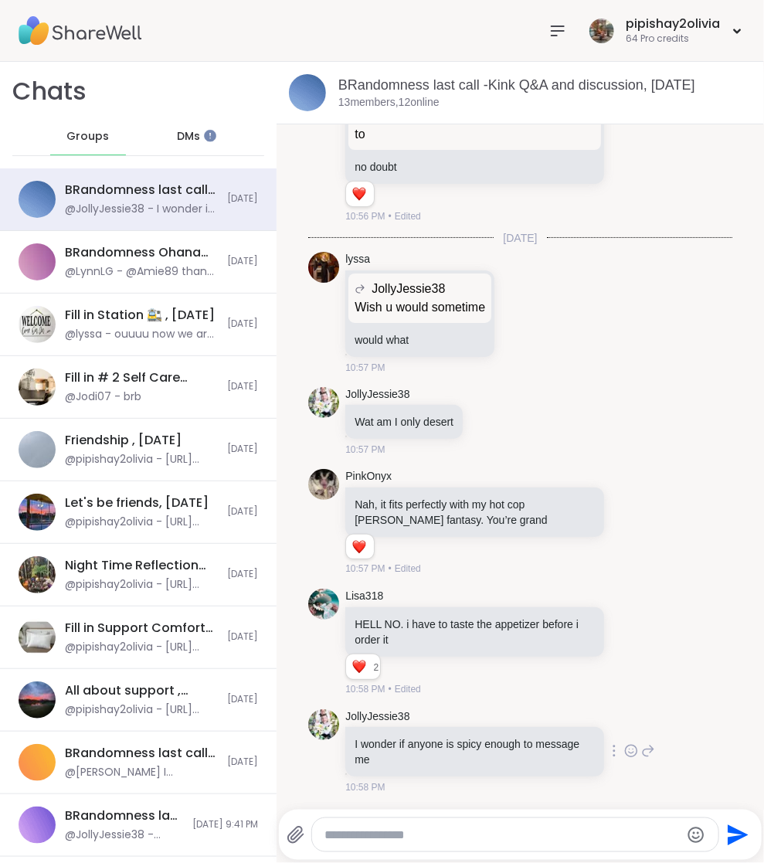
click at [642, 758] on icon at bounding box center [649, 751] width 14 height 19
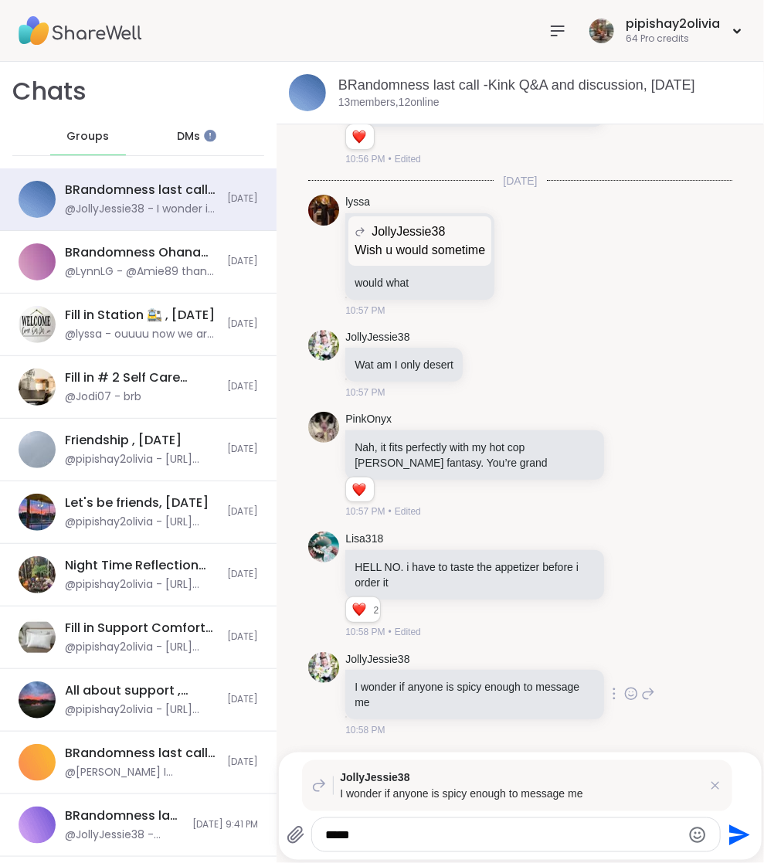
type textarea "*****"
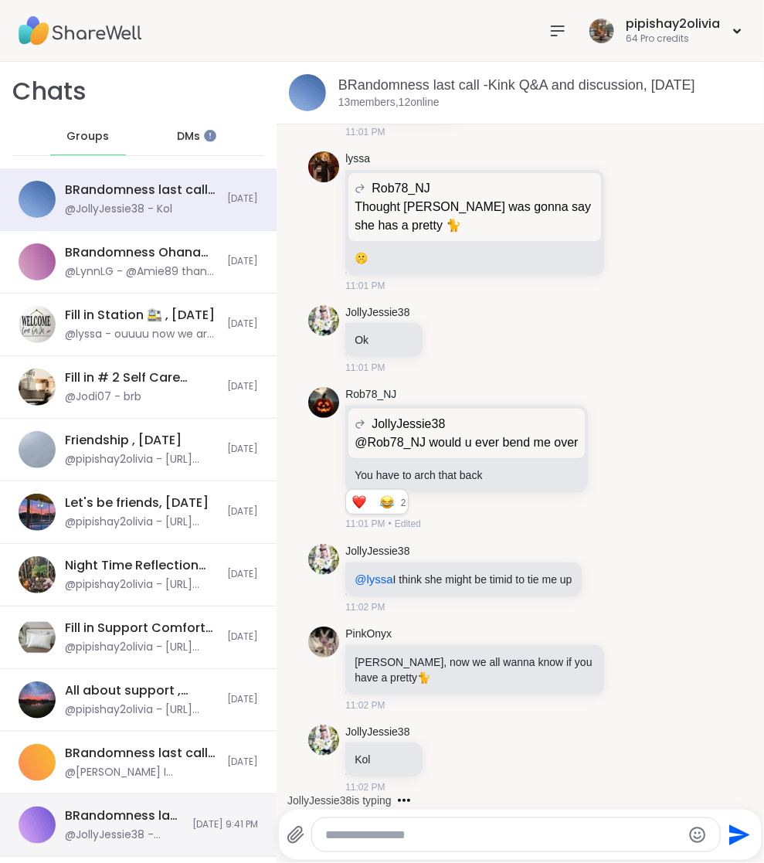
scroll to position [25199, 0]
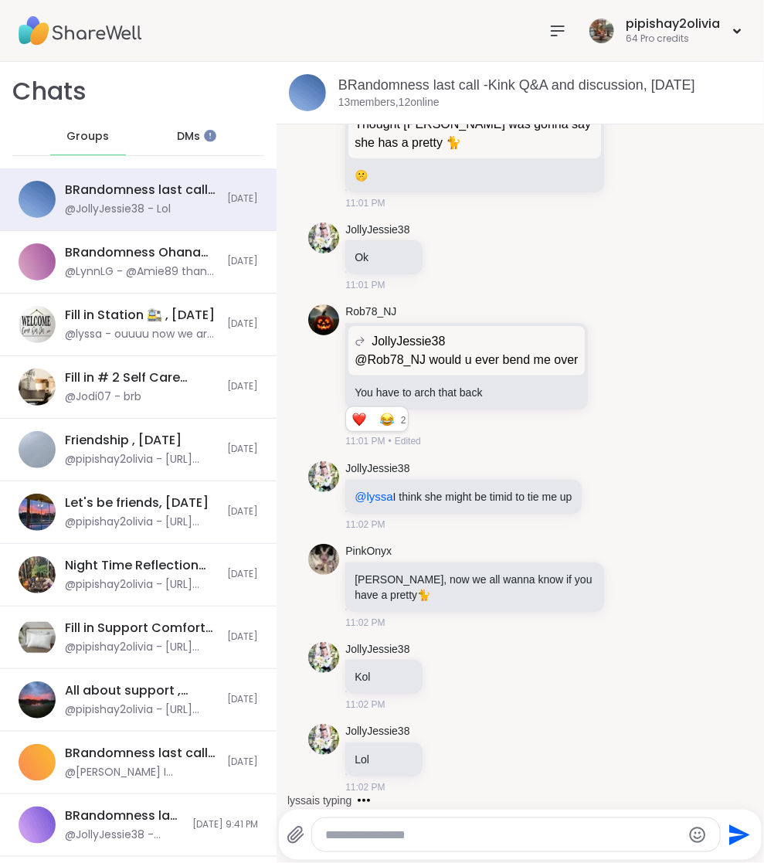
click at [455, 832] on textarea "Type your message" at bounding box center [503, 835] width 356 height 15
type textarea "*"
type textarea "***"
type textarea "*"
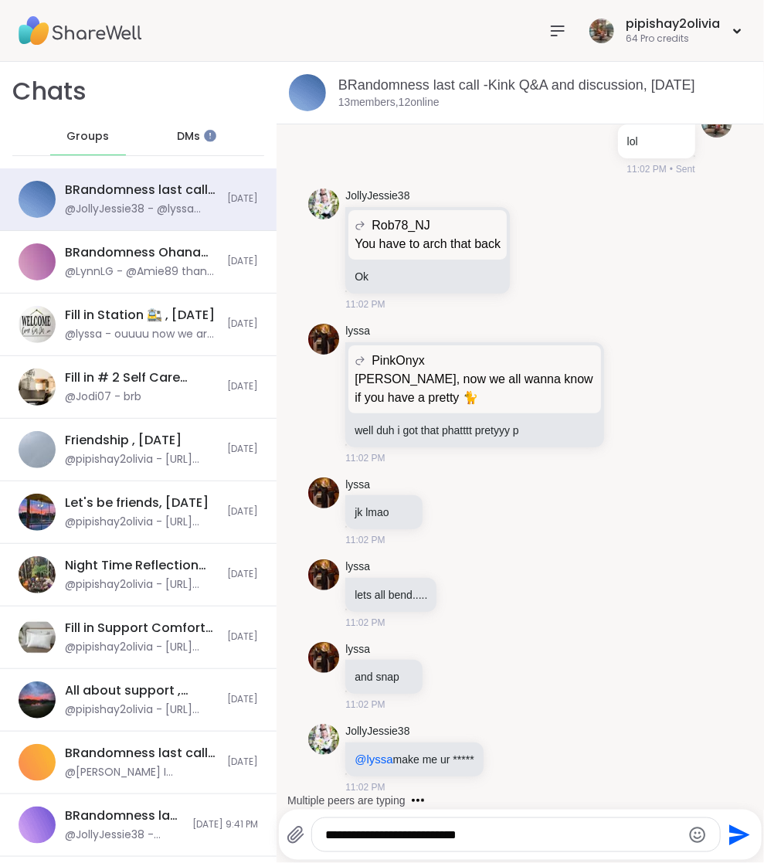
scroll to position [25894, 0]
type textarea "**********"
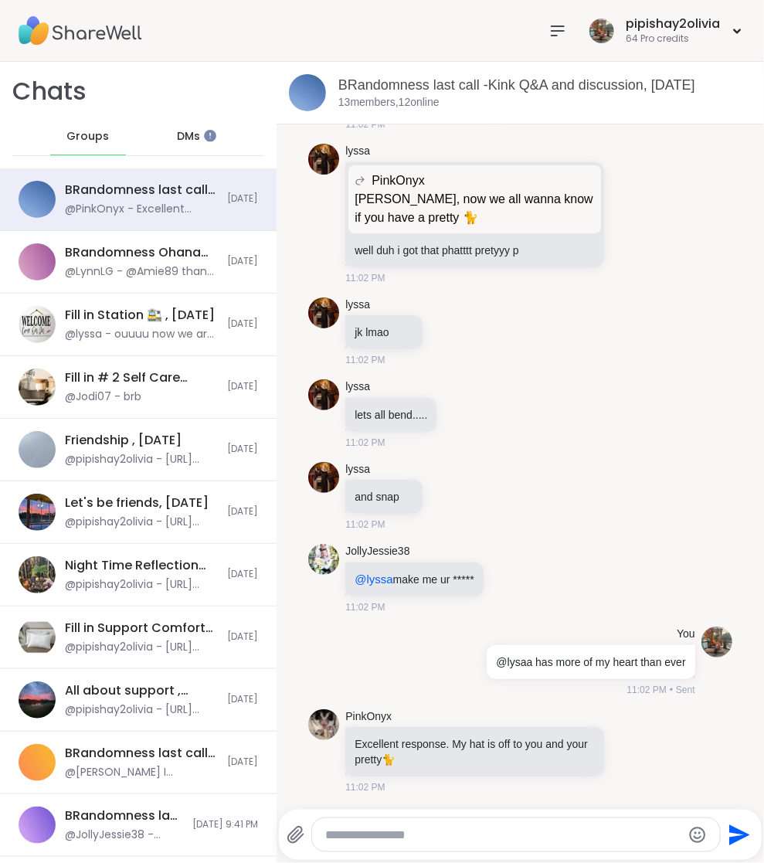
scroll to position [26073, 0]
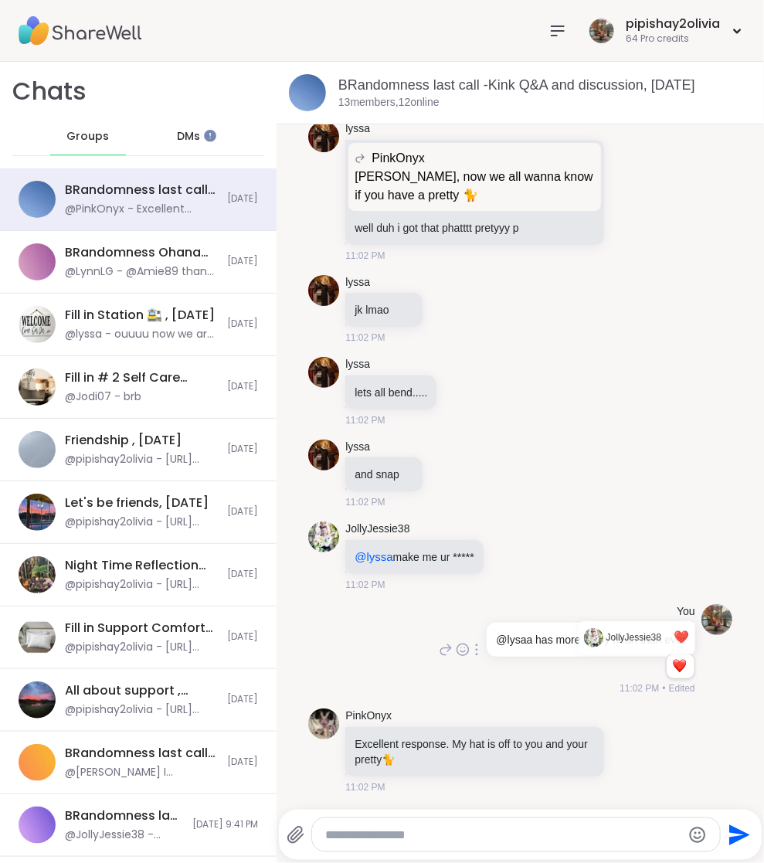
click at [673, 673] on div "Reactions: love" at bounding box center [680, 666] width 14 height 14
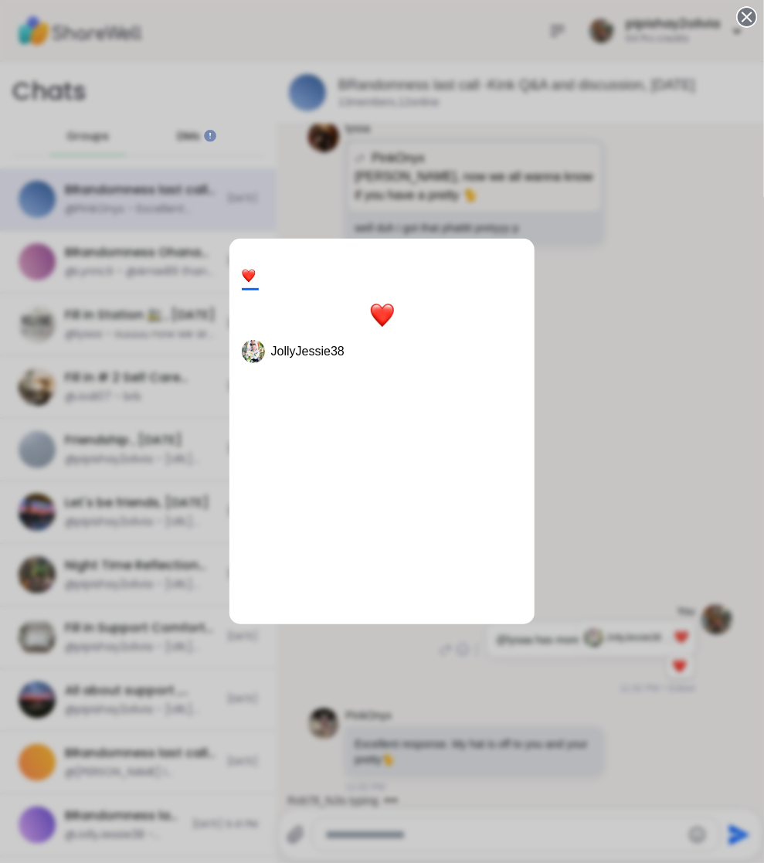
click at [435, 713] on div "1 JollyJessie38" at bounding box center [382, 431] width 764 height 863
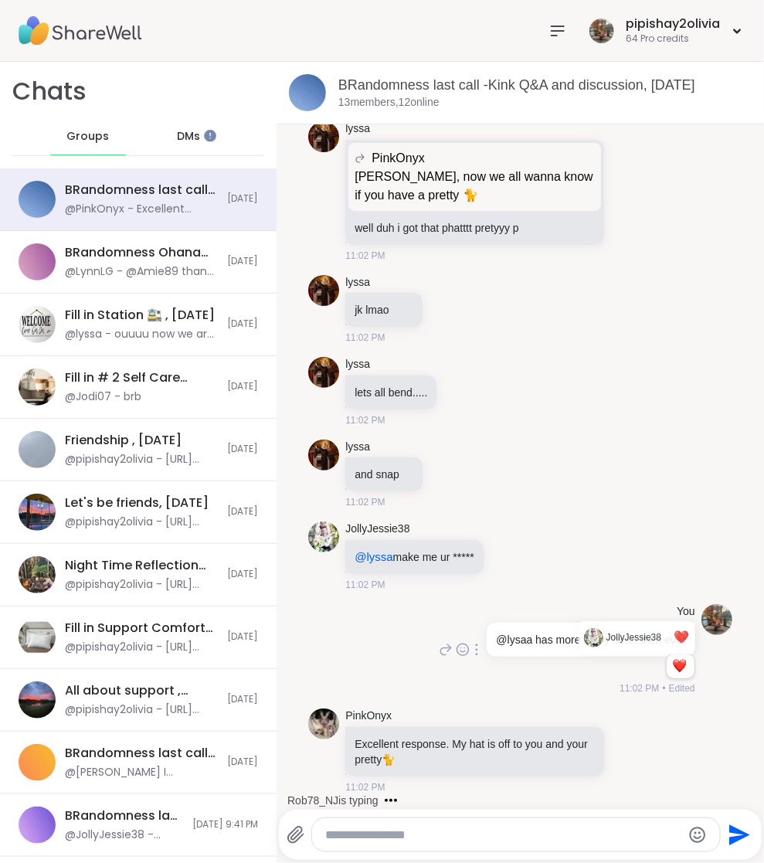
click at [420, 819] on div at bounding box center [516, 835] width 408 height 33
click at [420, 832] on textarea "Type your message" at bounding box center [503, 835] width 356 height 15
type textarea "**********"
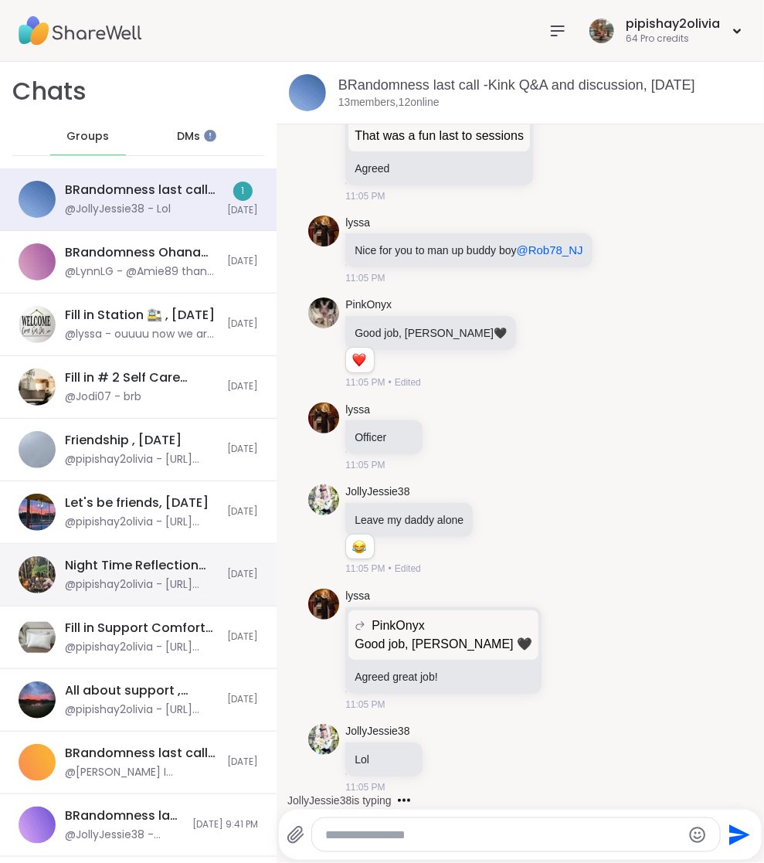
scroll to position [27763, 0]
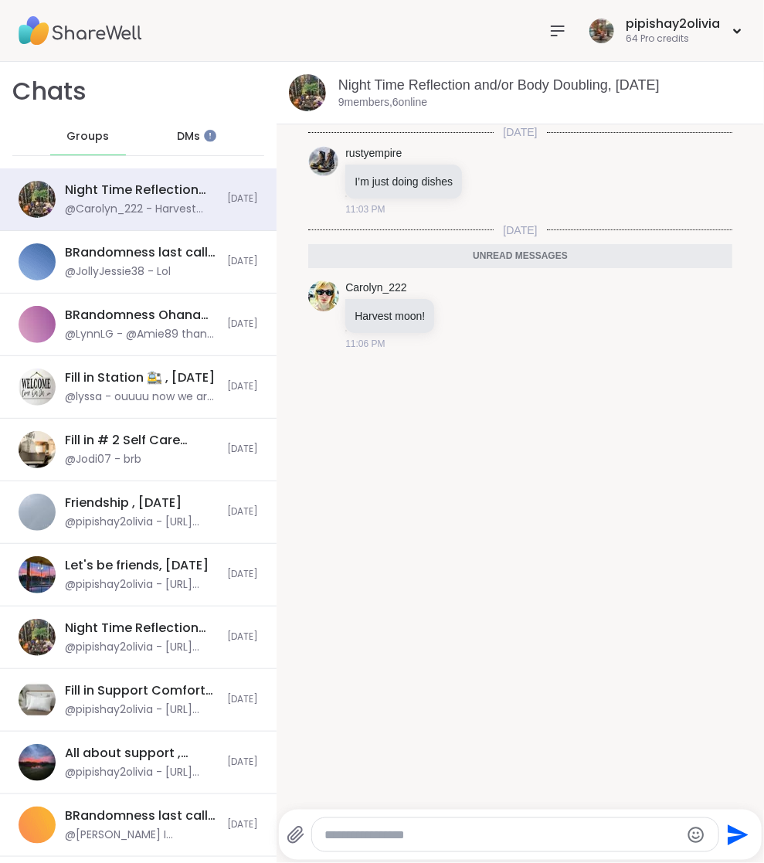
click at [373, 836] on textarea "Type your message" at bounding box center [503, 835] width 356 height 15
type textarea "**********"
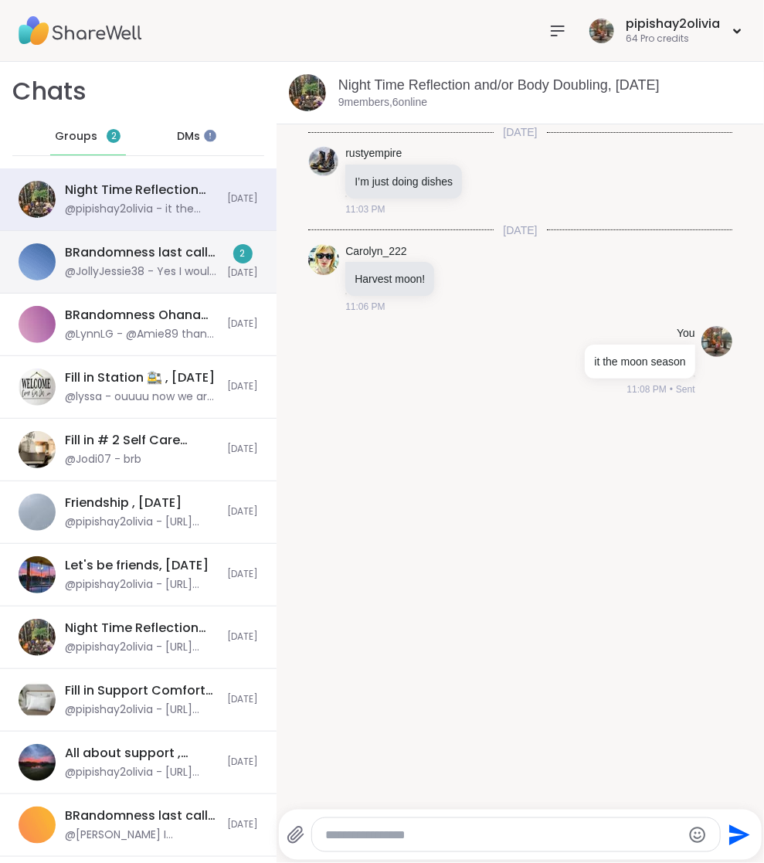
click at [154, 249] on div "BRandomness last call -Kink Q&A and discussion, [DATE]" at bounding box center [141, 252] width 153 height 17
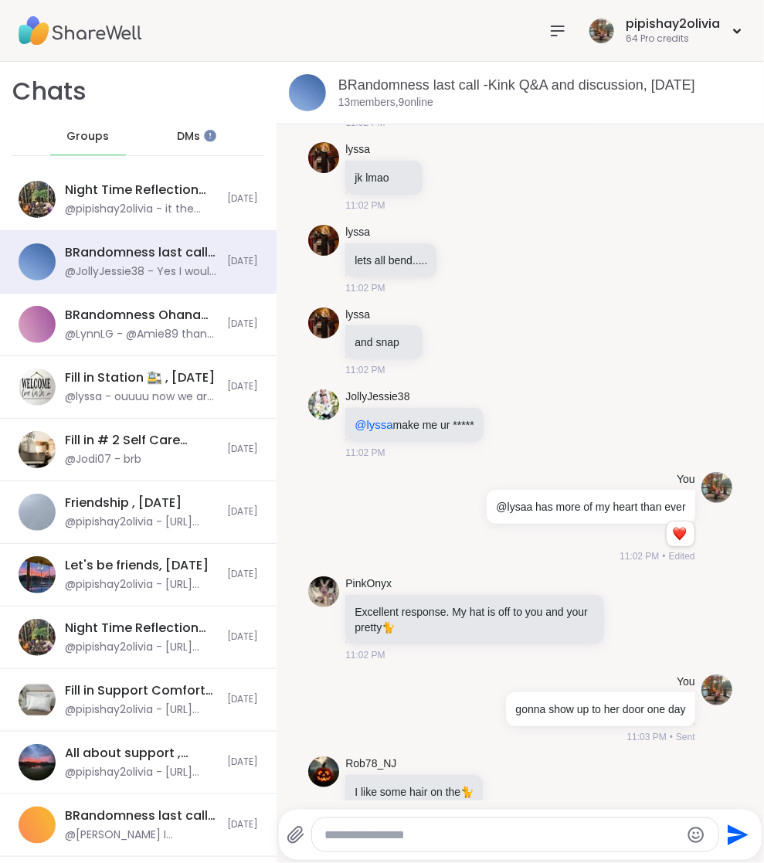
scroll to position [13357, 0]
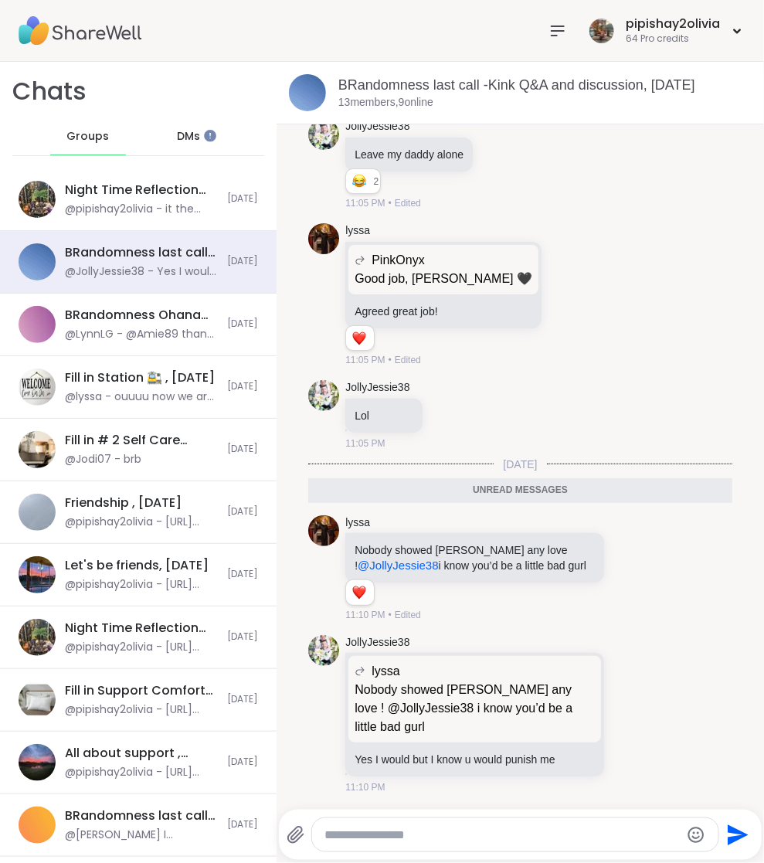
click at [400, 836] on textarea "Type your message" at bounding box center [503, 835] width 356 height 15
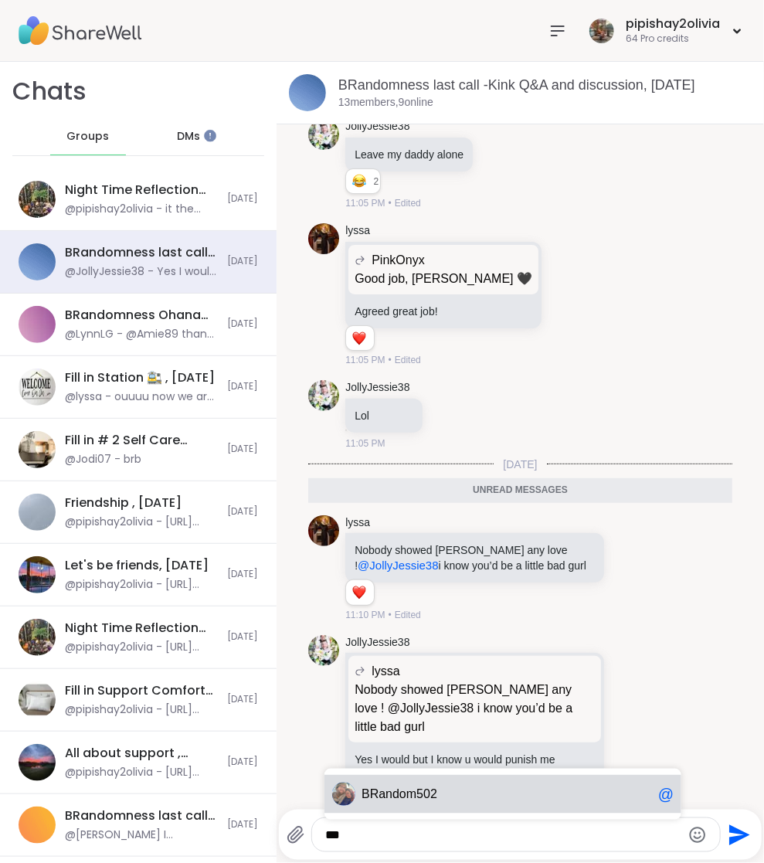
click at [457, 796] on span "BR andom502" at bounding box center [507, 794] width 291 height 15
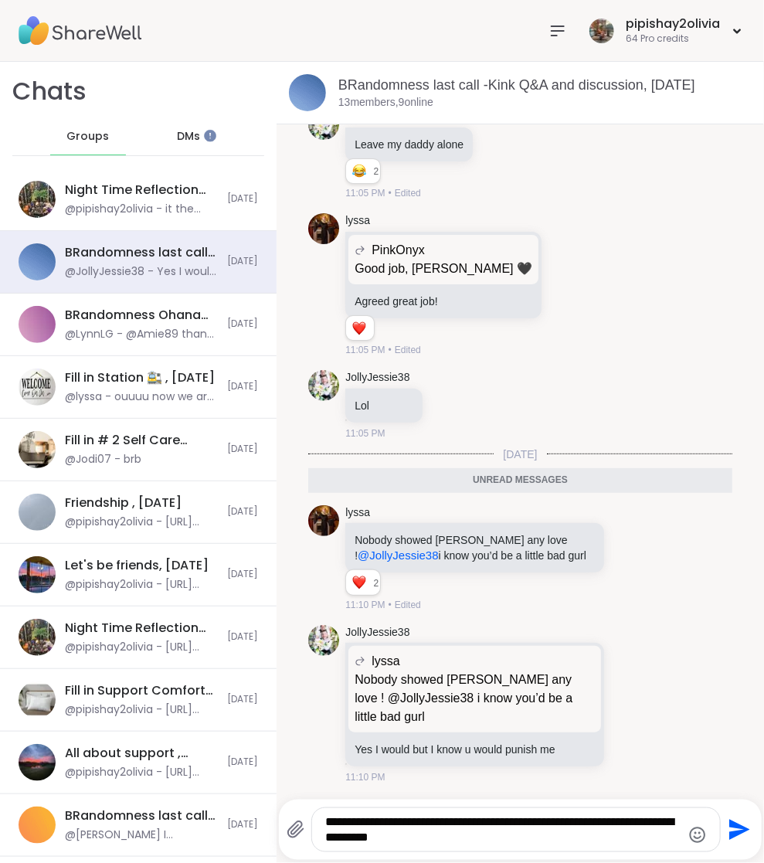
type textarea "**********"
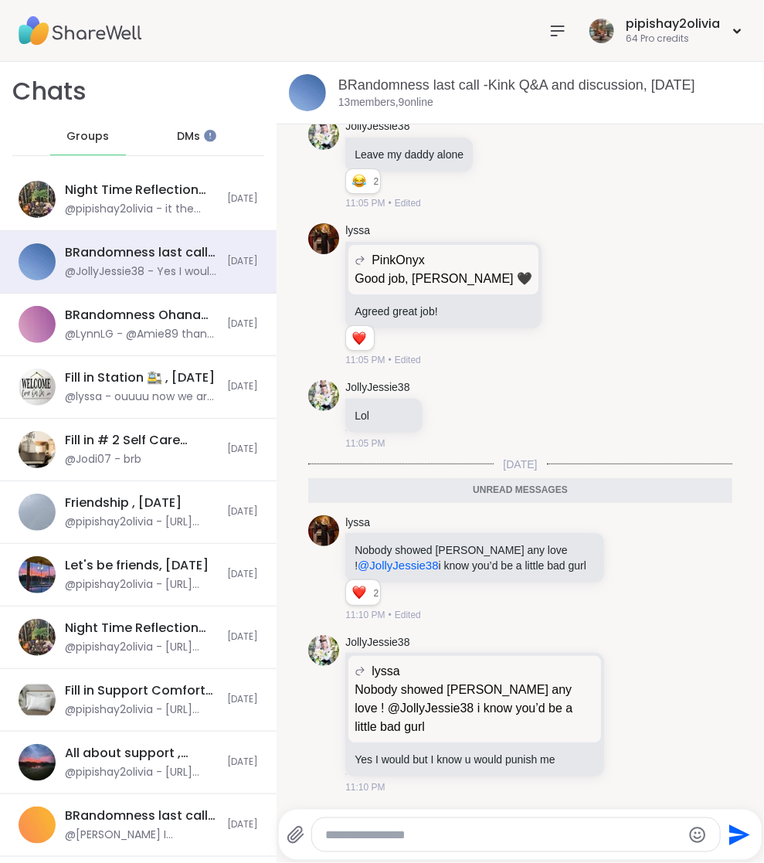
scroll to position [13433, 0]
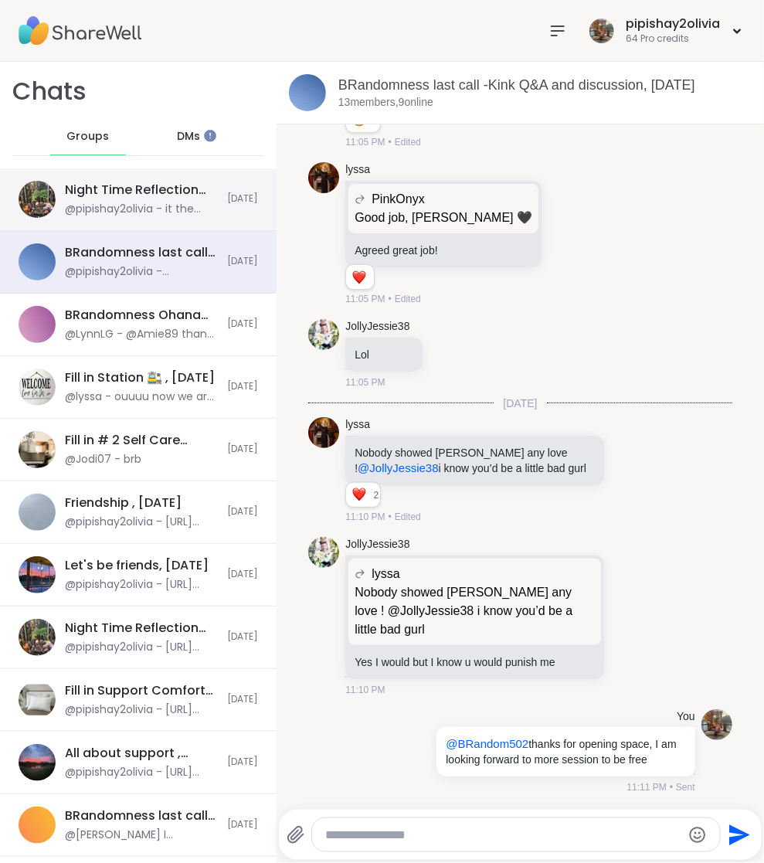
click at [134, 199] on div "Night Time Reflection and/or Body Doubling, Oct 05 @pipishay2olivia - it the mo…" at bounding box center [141, 200] width 153 height 36
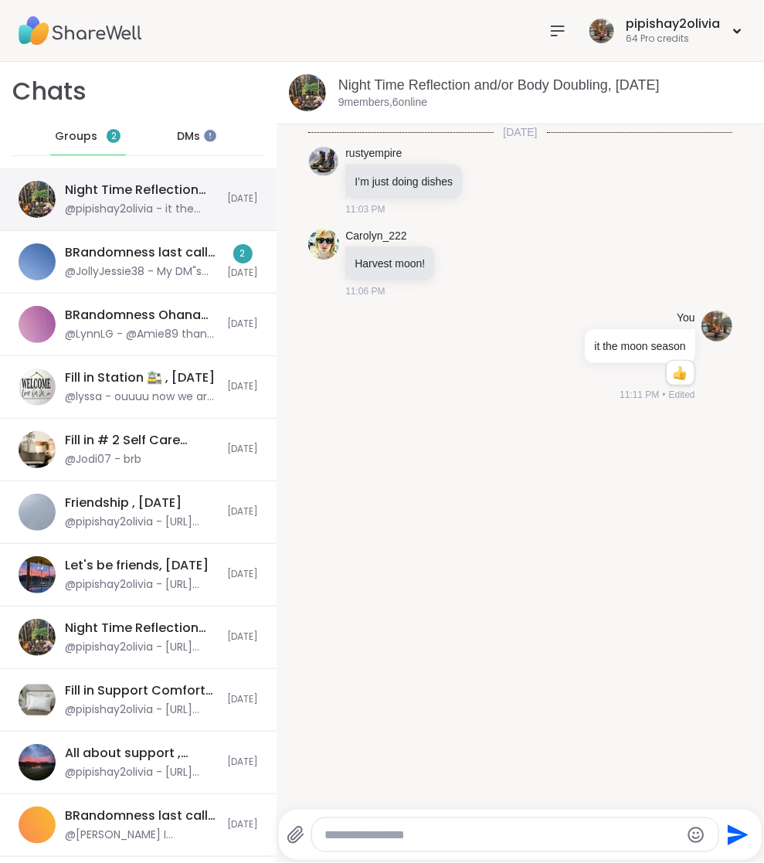
click at [138, 255] on div "BRandomness last call -Kink Q&A and discussion, [DATE]" at bounding box center [141, 252] width 153 height 17
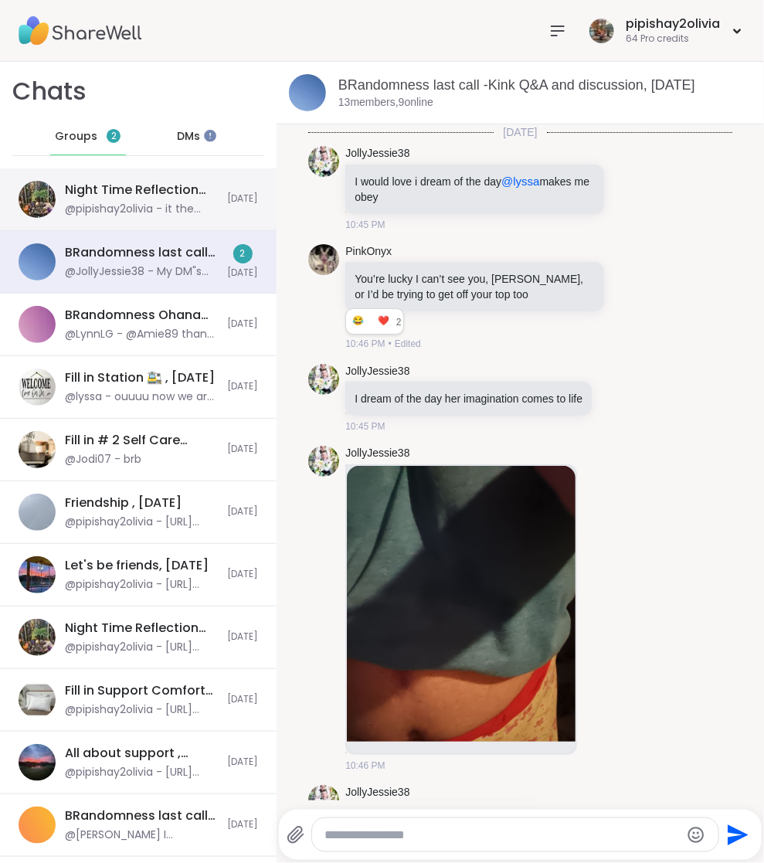
click at [138, 255] on div "BRandomness last call -Kink Q&A and discussion, [DATE]" at bounding box center [141, 252] width 153 height 17
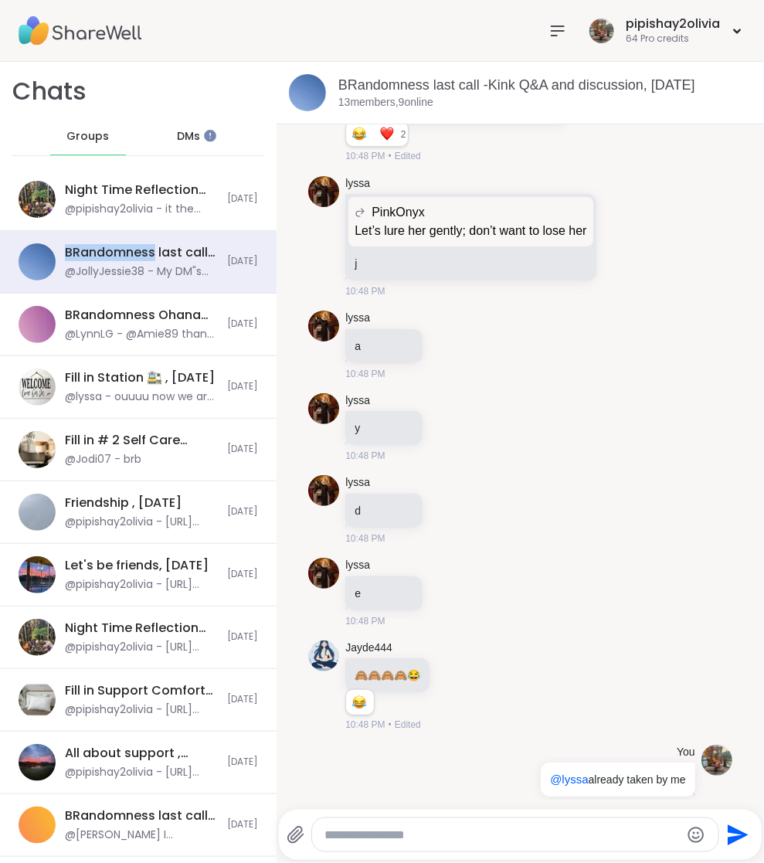
scroll to position [13775, 0]
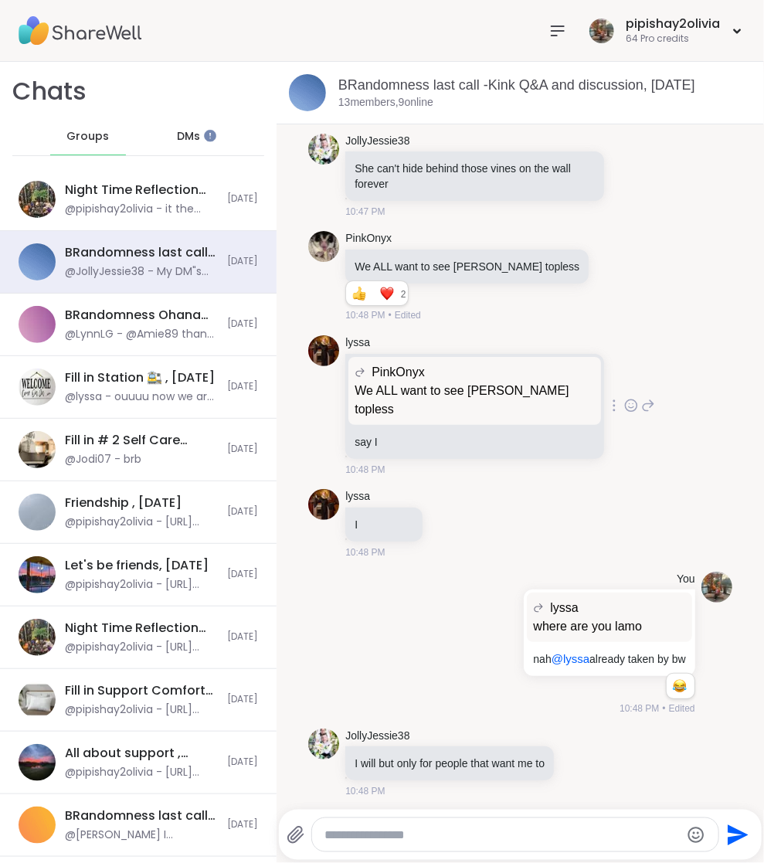
click at [625, 414] on icon at bounding box center [632, 405] width 14 height 15
click at [625, 388] on div "Select Reaction: Heart" at bounding box center [632, 381] width 14 height 14
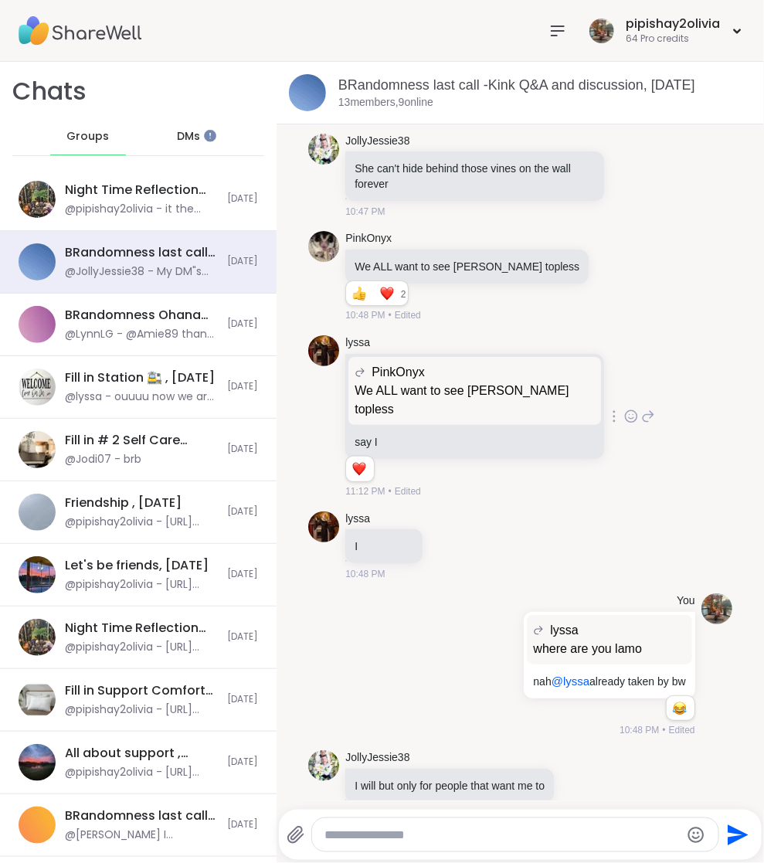
click at [643, 422] on icon at bounding box center [648, 416] width 11 height 11
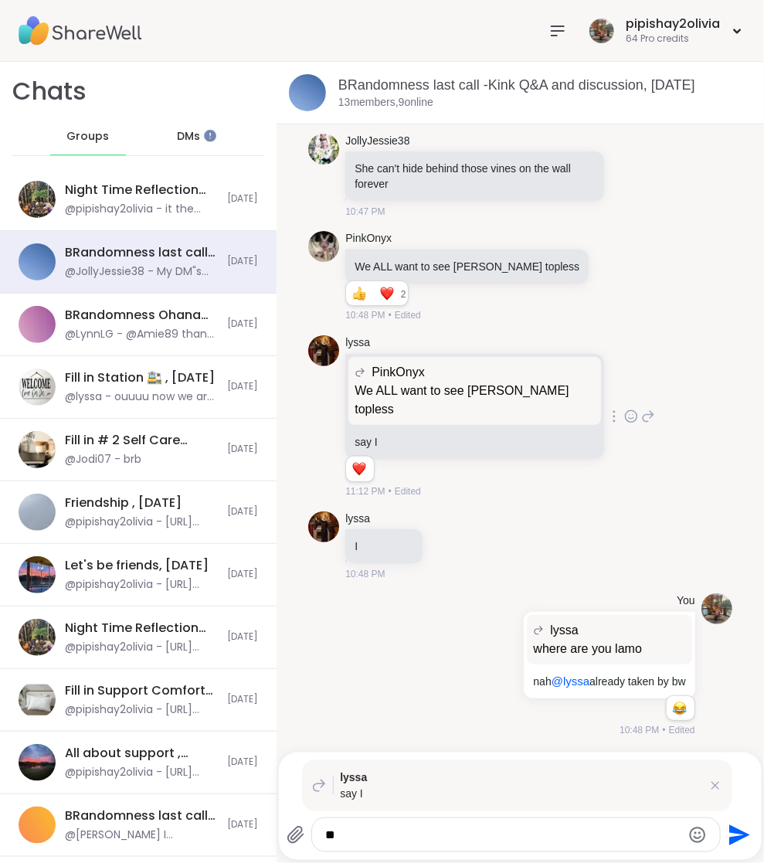
type textarea "*"
click at [626, 286] on icon at bounding box center [633, 276] width 14 height 19
type textarea "*"
type textarea "**********"
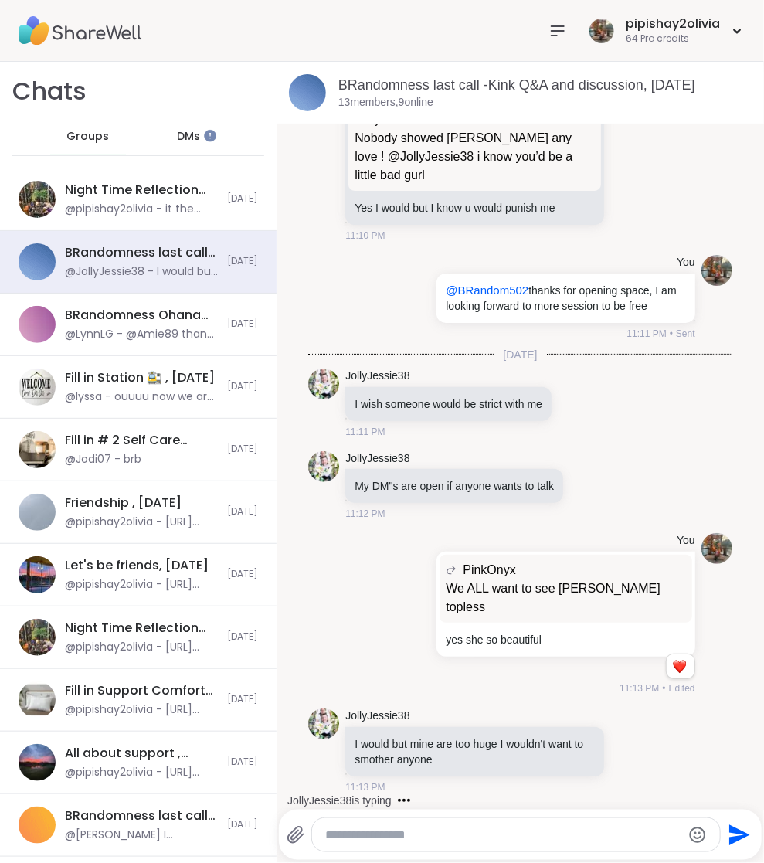
scroll to position [28392, 0]
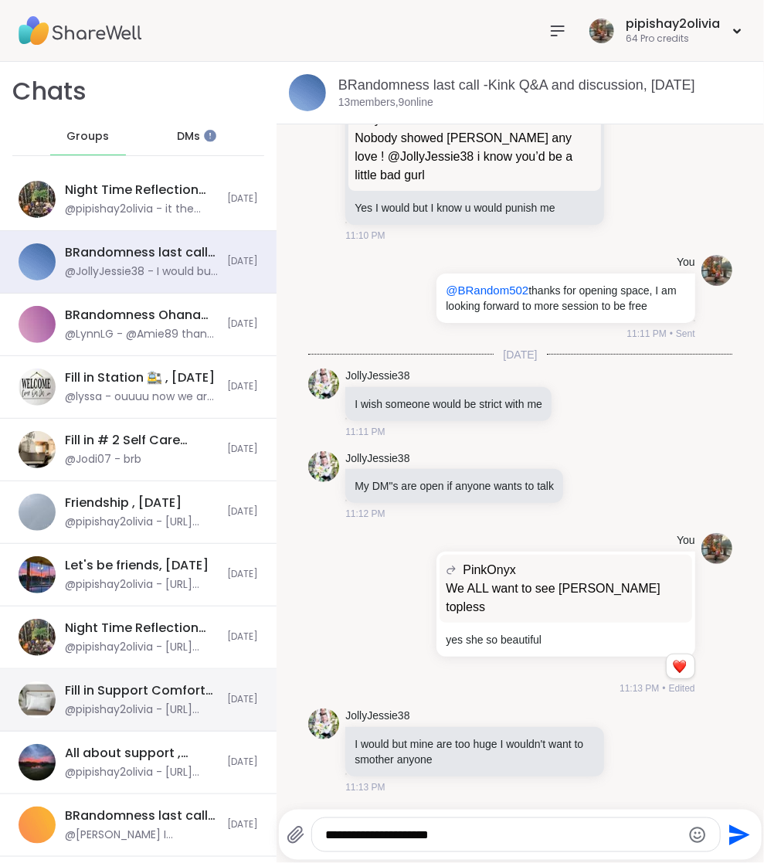
type textarea "**********"
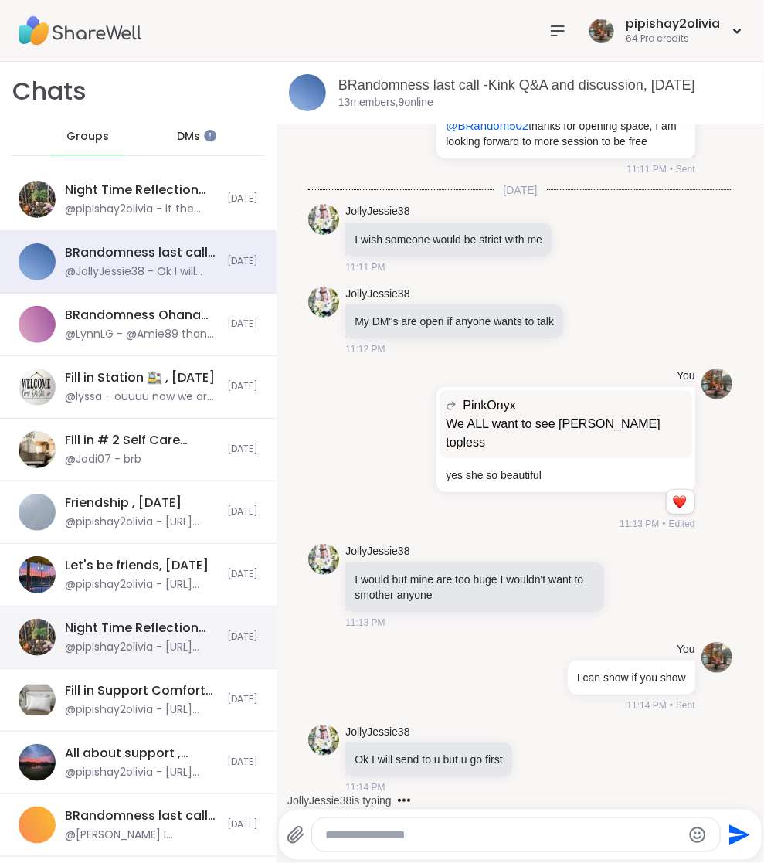
scroll to position [28554, 0]
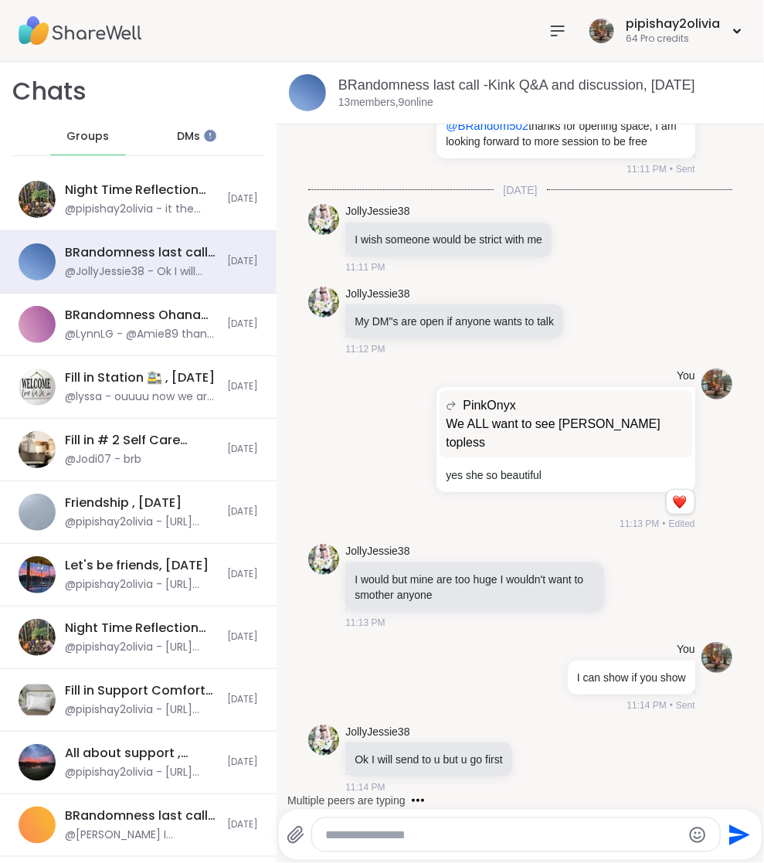
click at [293, 837] on icon at bounding box center [296, 835] width 19 height 19
click at [0, 0] on input "file" at bounding box center [0, 0] width 0 height 0
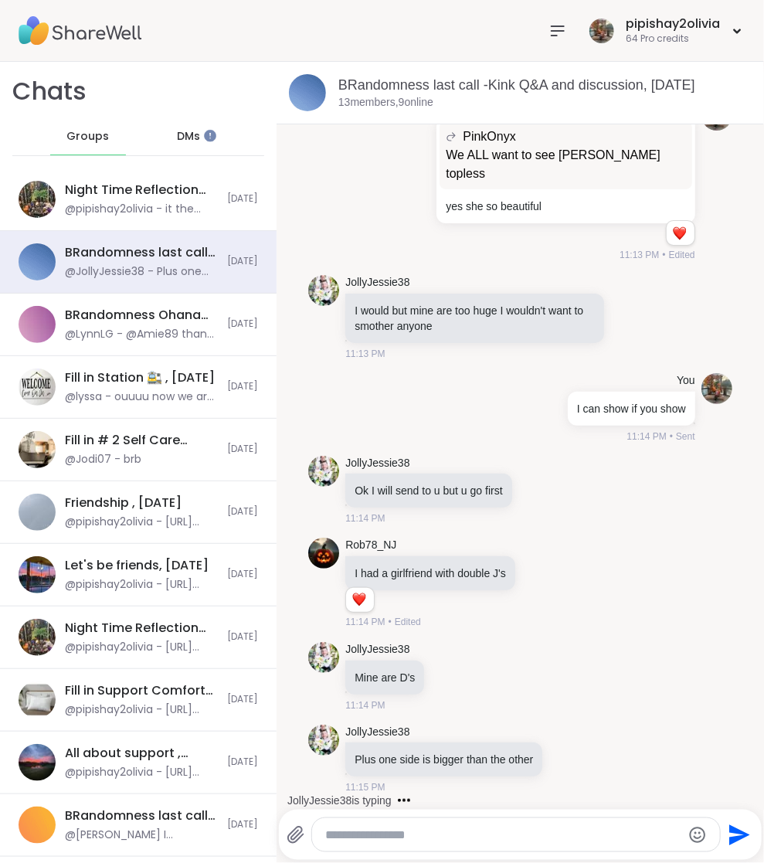
scroll to position [28821, 0]
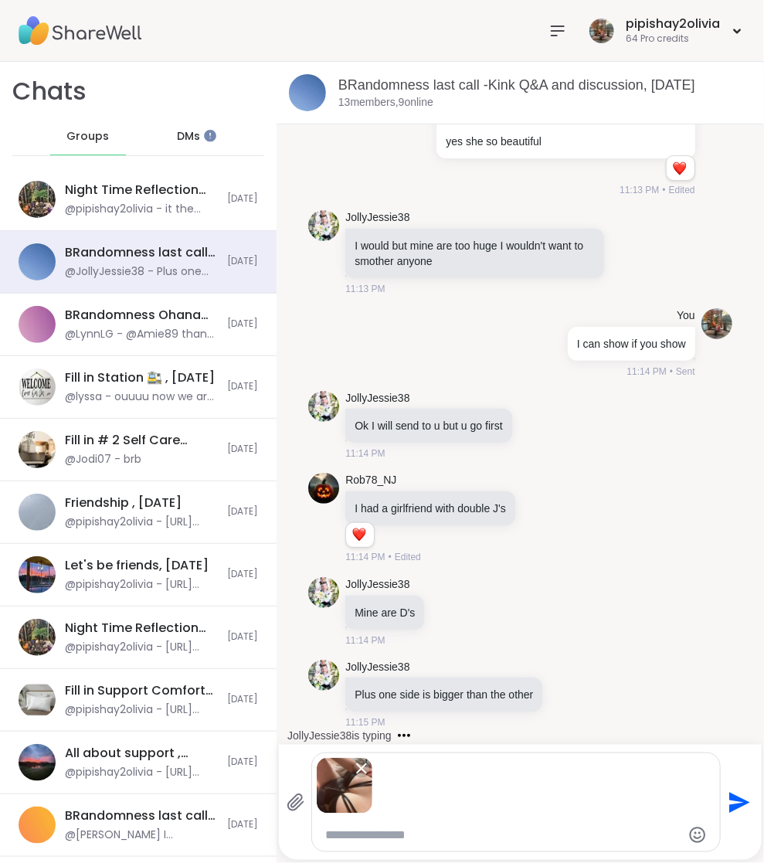
click at [743, 810] on icon "Send" at bounding box center [738, 803] width 25 height 25
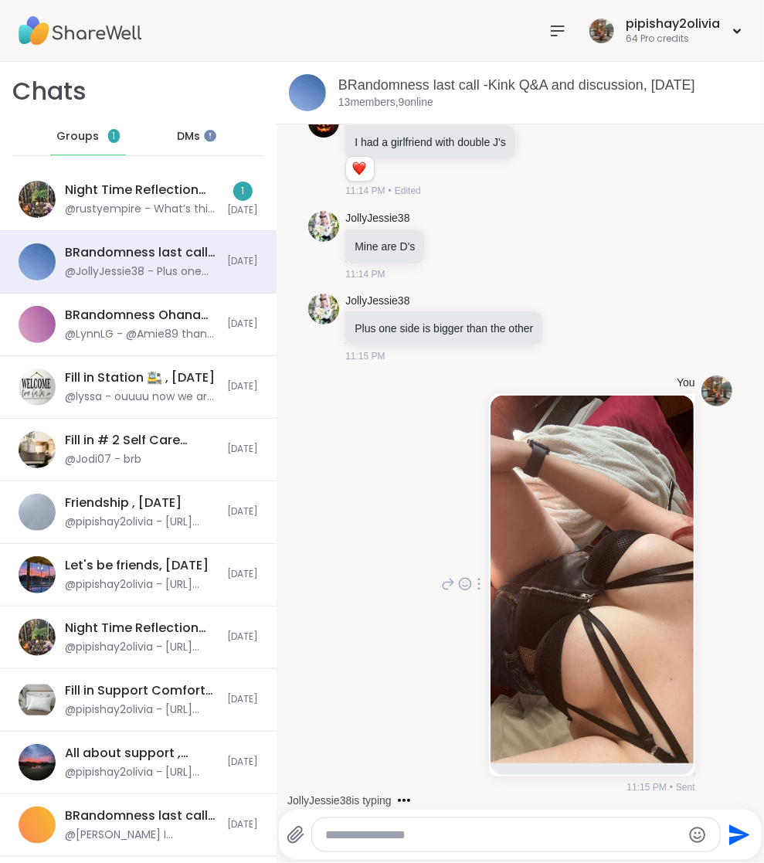
scroll to position [29333, 0]
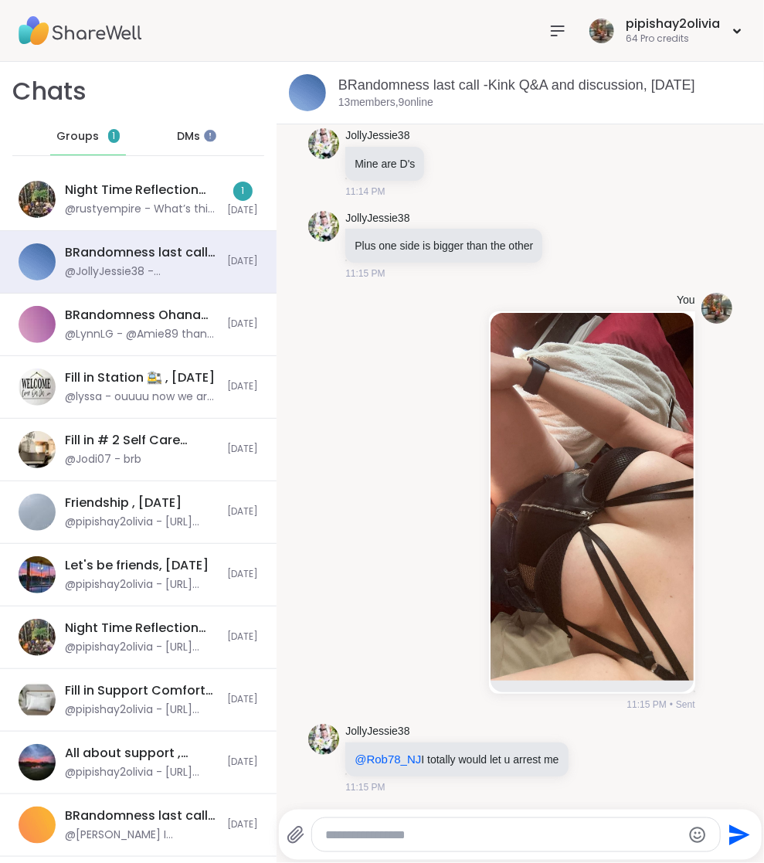
click at [333, 828] on textarea "Type your message" at bounding box center [503, 835] width 356 height 15
type textarea "*********"
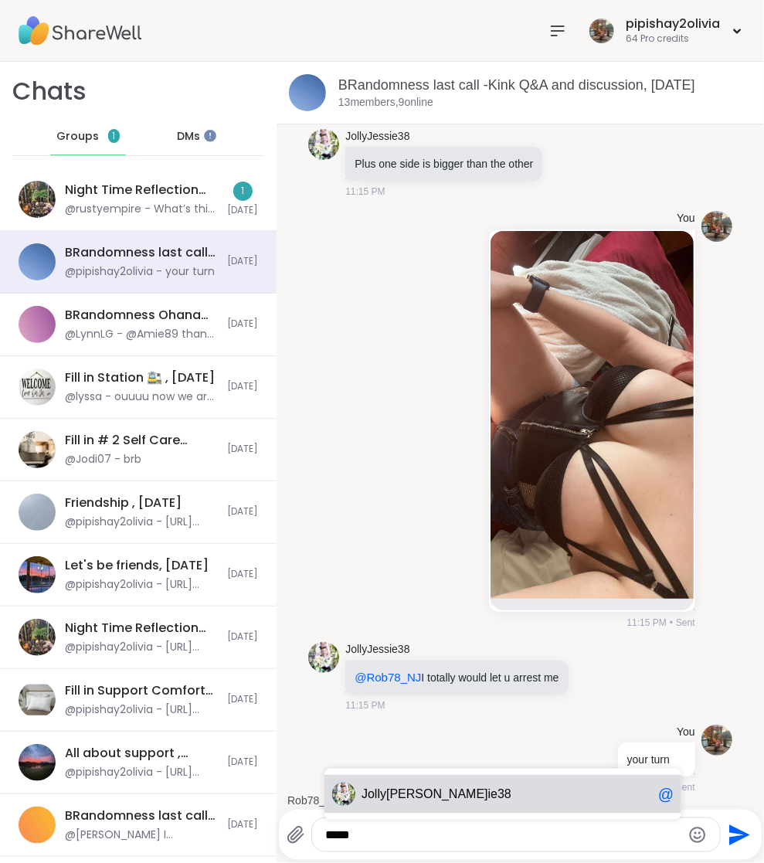
click at [369, 801] on div "Jolly Jess ie38 @" at bounding box center [503, 794] width 357 height 39
type textarea "**********"
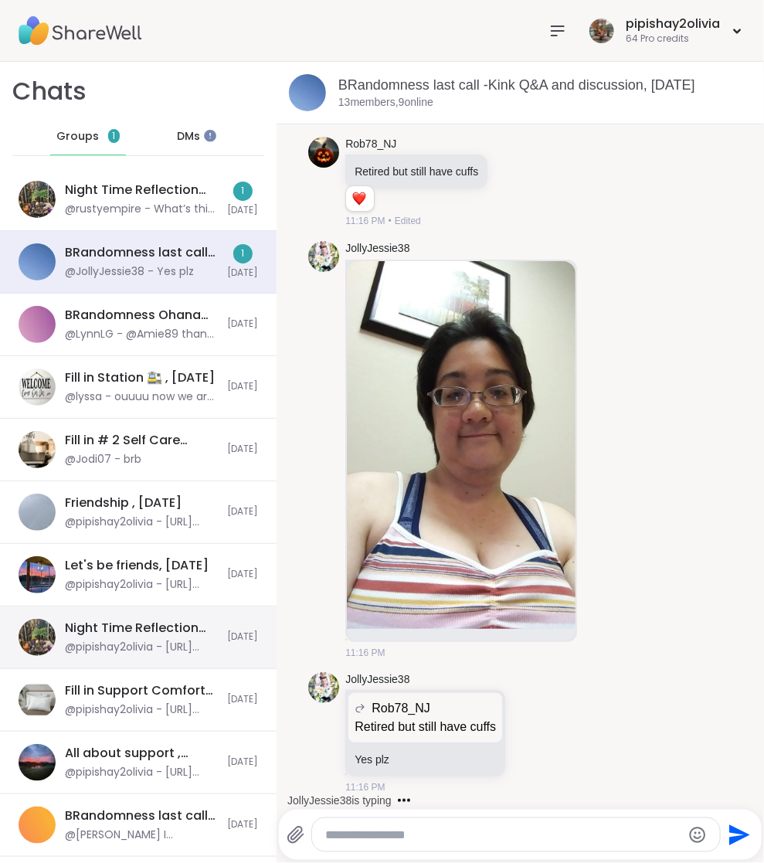
scroll to position [30165, 0]
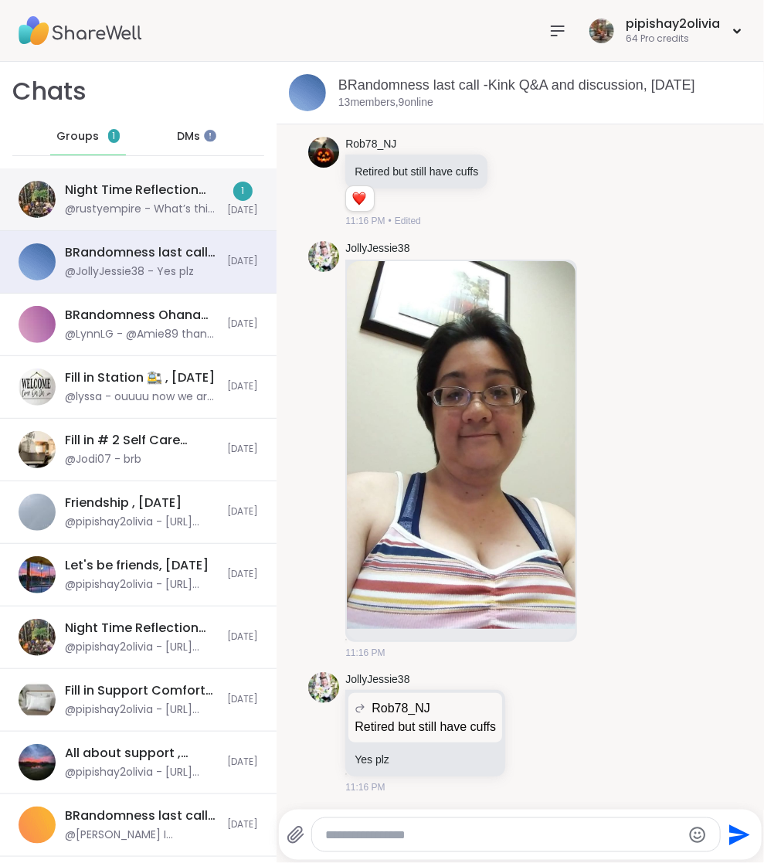
click at [163, 194] on div "Night Time Reflection and/or Body Doubling, [DATE]" at bounding box center [141, 190] width 153 height 17
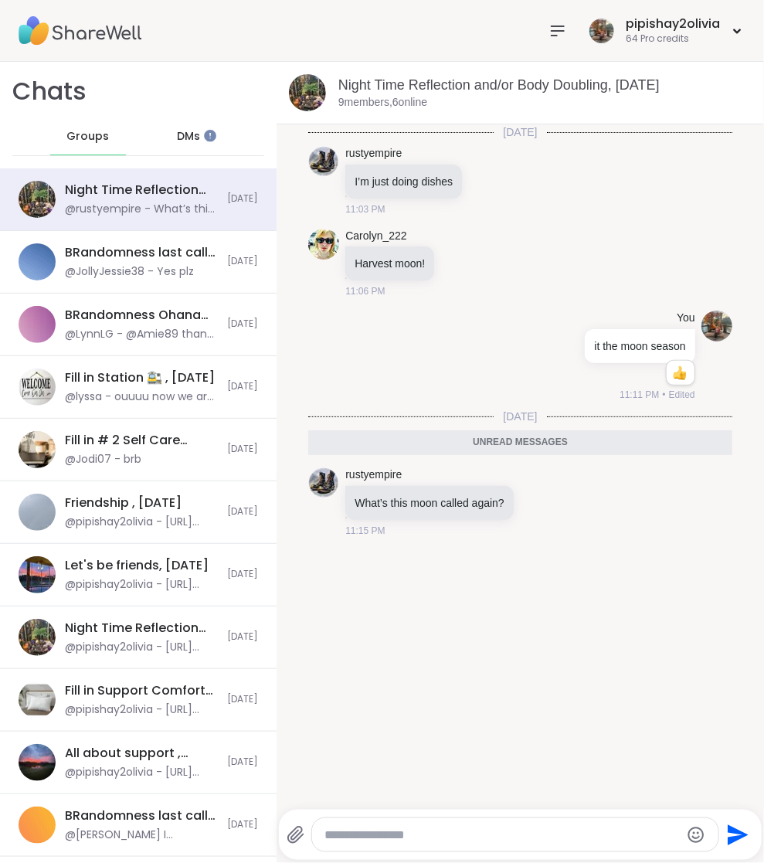
click at [454, 833] on textarea "Type your message" at bounding box center [503, 835] width 356 height 15
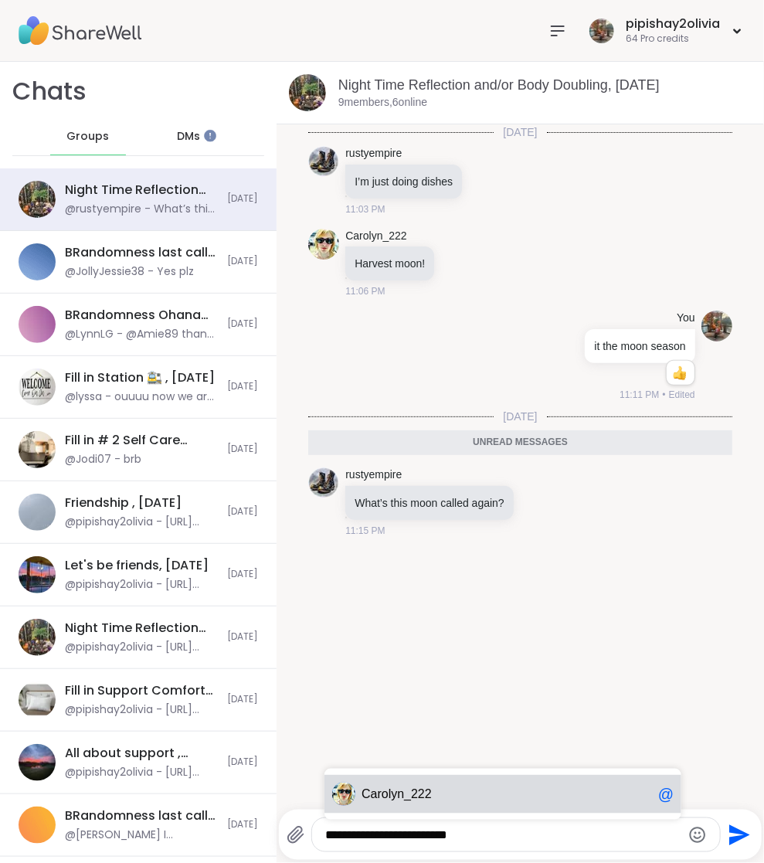
click at [441, 784] on div "Ca rolyn_222 @" at bounding box center [503, 794] width 357 height 39
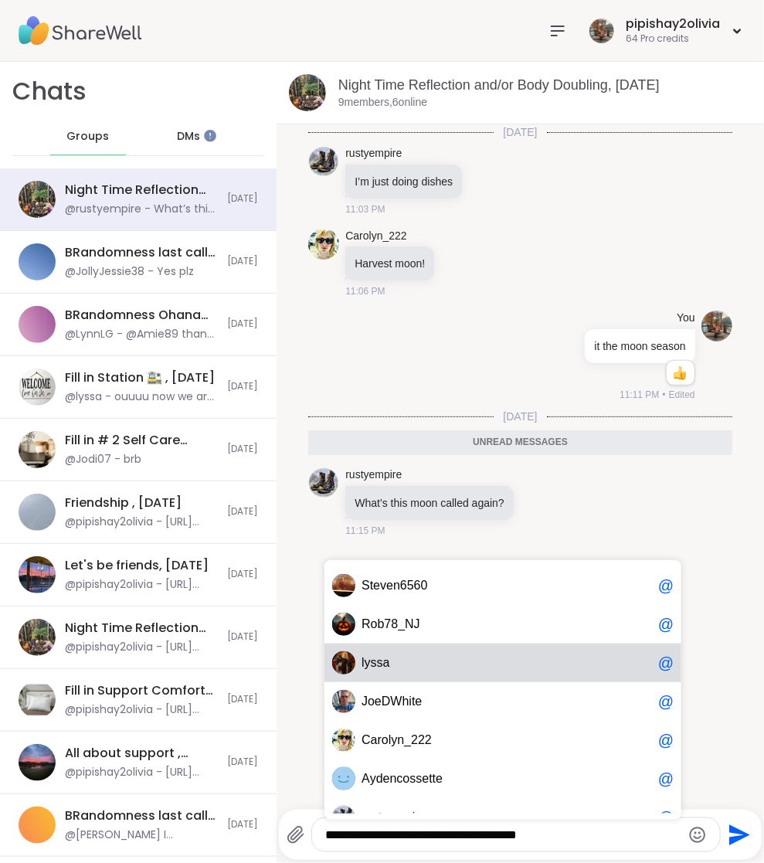
click at [413, 661] on span "l y s s a" at bounding box center [507, 662] width 291 height 15
type textarea "**********"
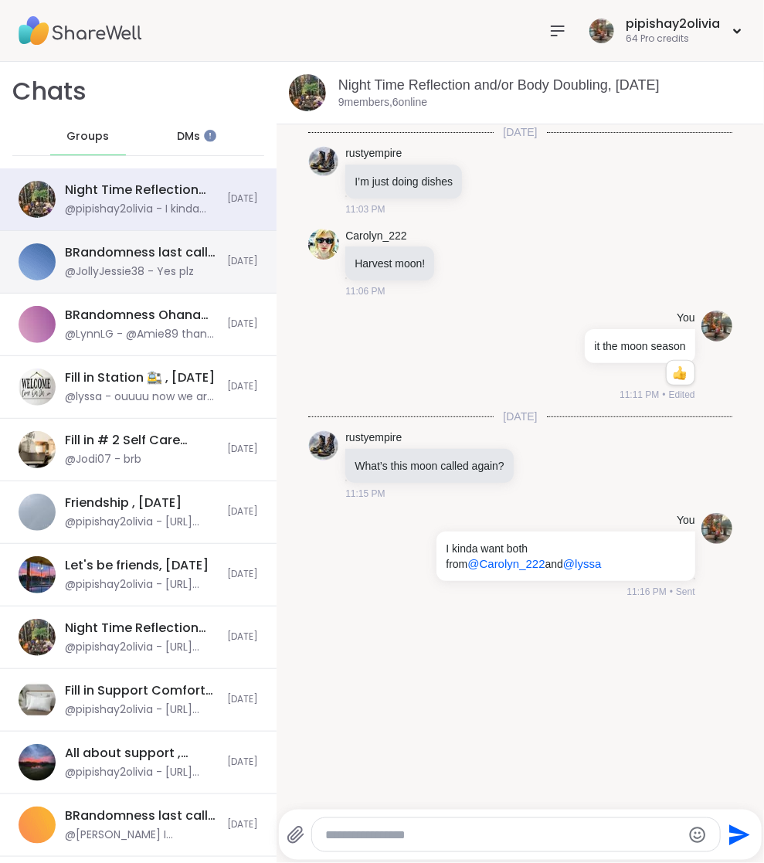
click at [186, 249] on div "BRandomness last call -Kink Q&A and discussion, [DATE]" at bounding box center [141, 252] width 153 height 17
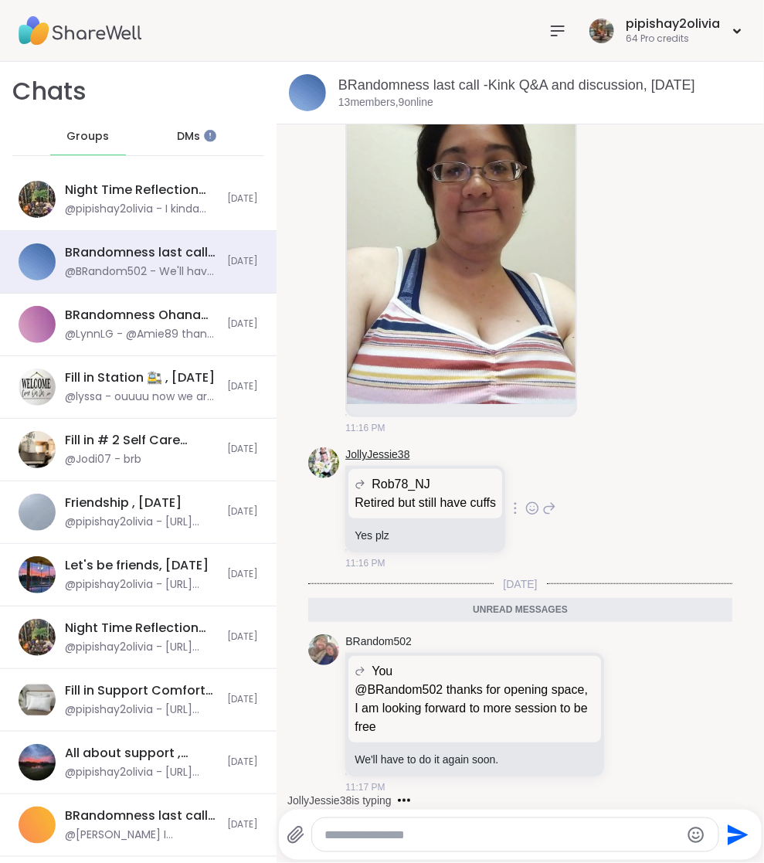
scroll to position [30393, 0]
click at [625, 720] on icon at bounding box center [632, 713] width 14 height 15
click at [625, 695] on div "Select Reaction: Heart" at bounding box center [632, 689] width 14 height 14
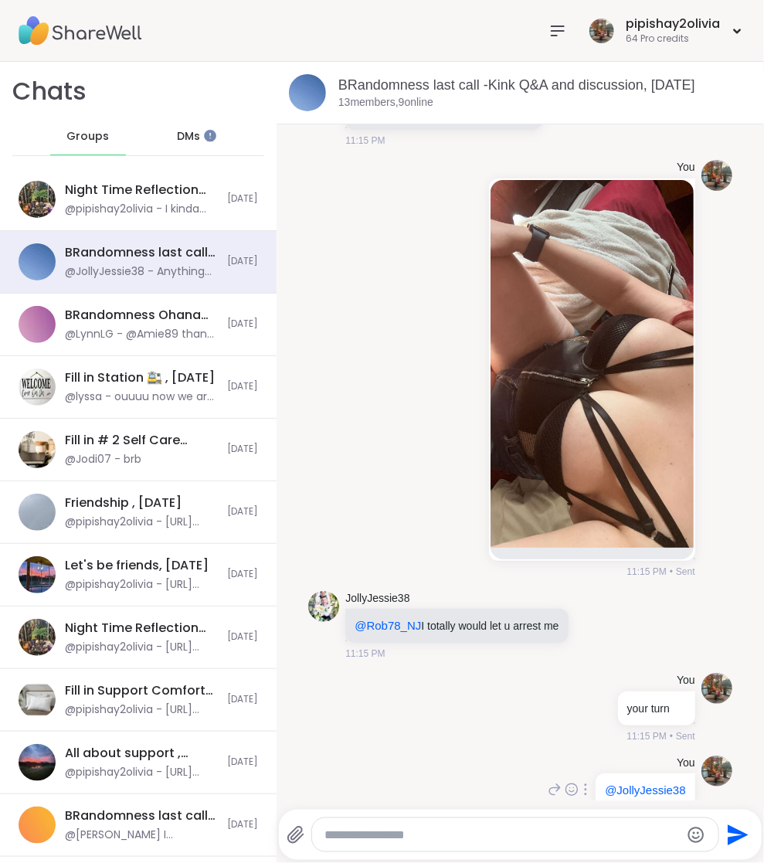
scroll to position [29264, 0]
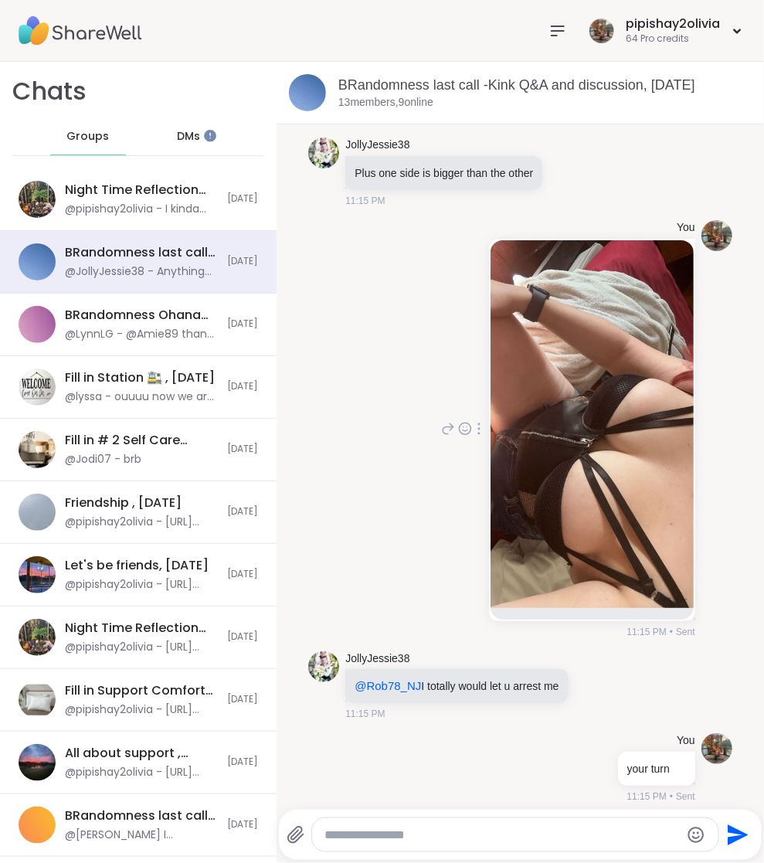
click at [472, 438] on div at bounding box center [479, 429] width 14 height 19
click at [471, 459] on icon at bounding box center [478, 451] width 15 height 15
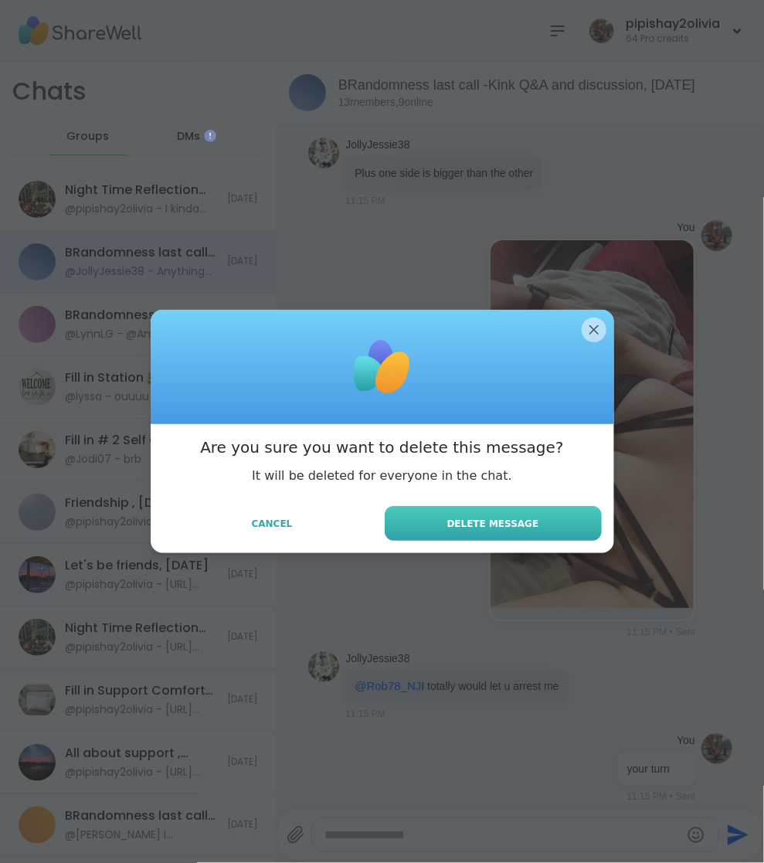
click at [478, 519] on span "Delete Message" at bounding box center [494, 524] width 92 height 14
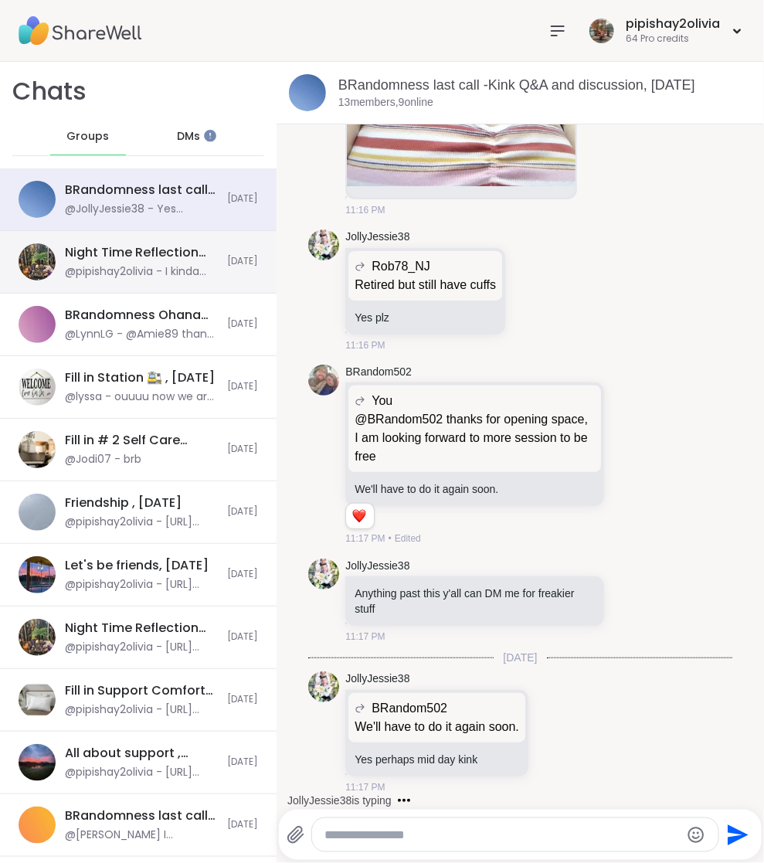
click at [76, 281] on div "Night Time Reflection and/or Body Doubling, Oct 05 @pipishay2olivia - I kinda w…" at bounding box center [138, 262] width 277 height 63
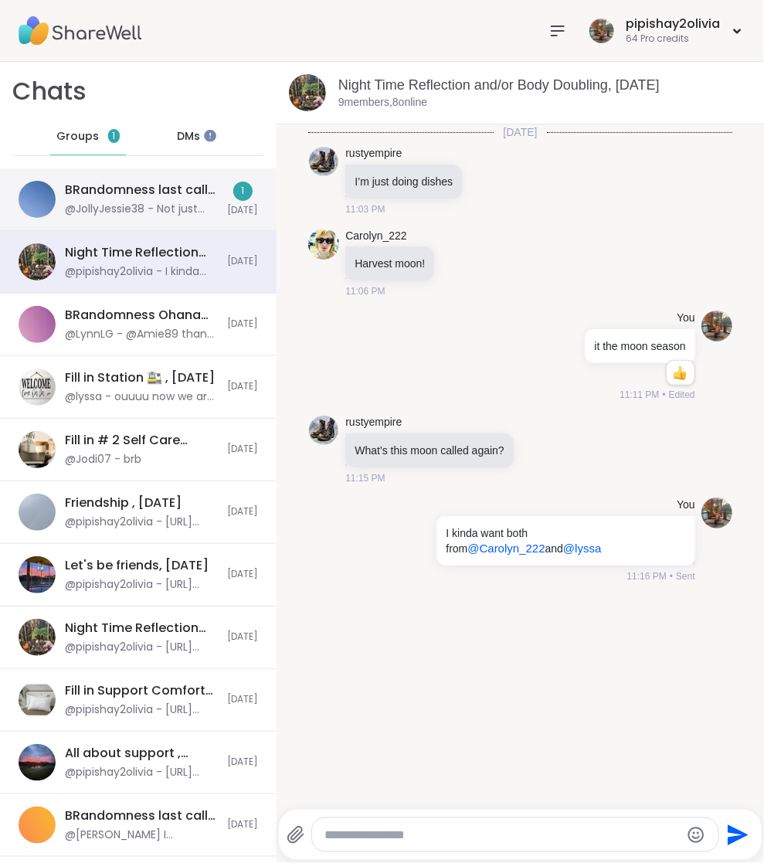
click at [205, 200] on div "BRandomness last call -Kink Q&A and discussion, Oct 05 @JollyJessie38 - Not jus…" at bounding box center [141, 200] width 153 height 36
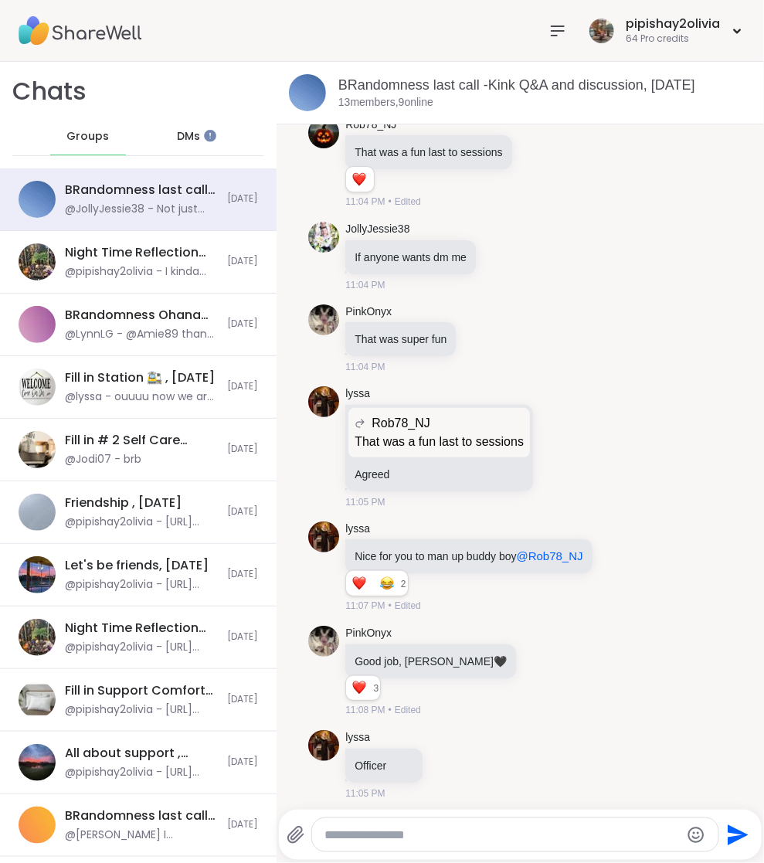
scroll to position [26686, 0]
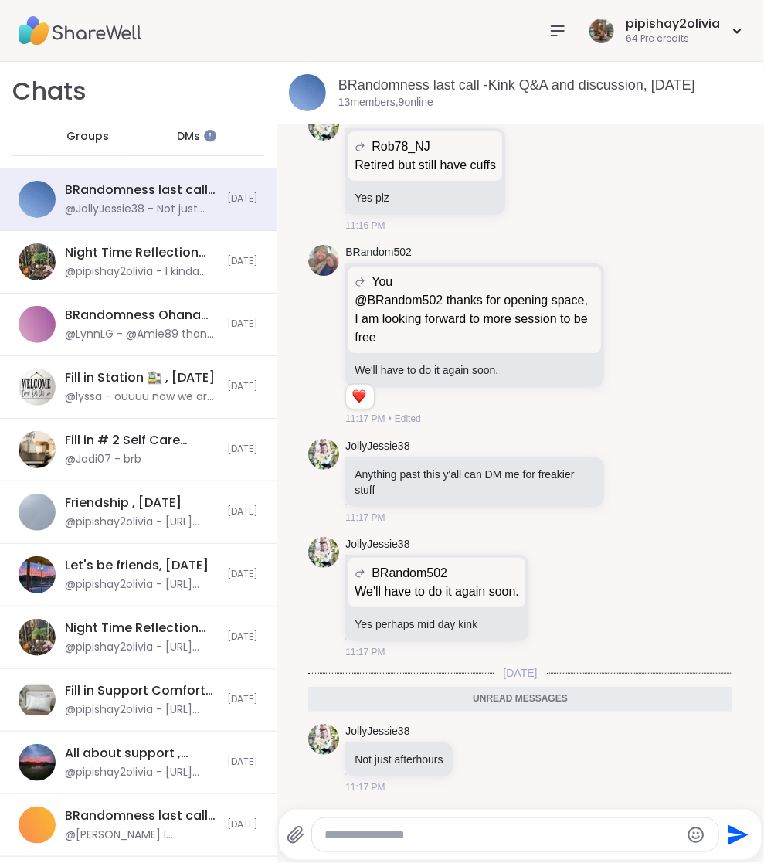
click at [185, 140] on span "DMs" at bounding box center [188, 136] width 23 height 15
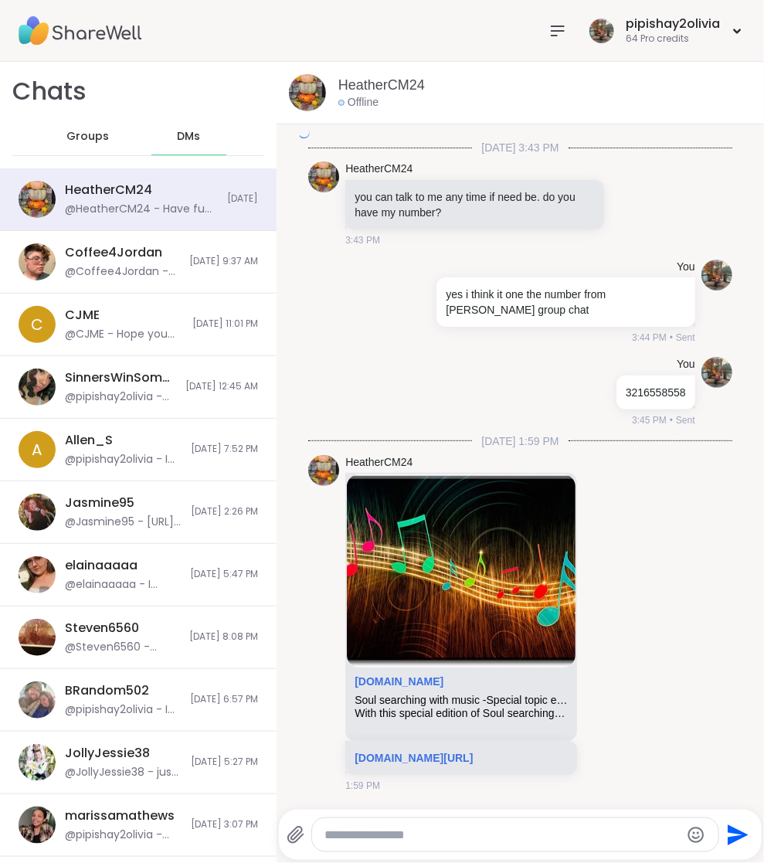
scroll to position [3322, 0]
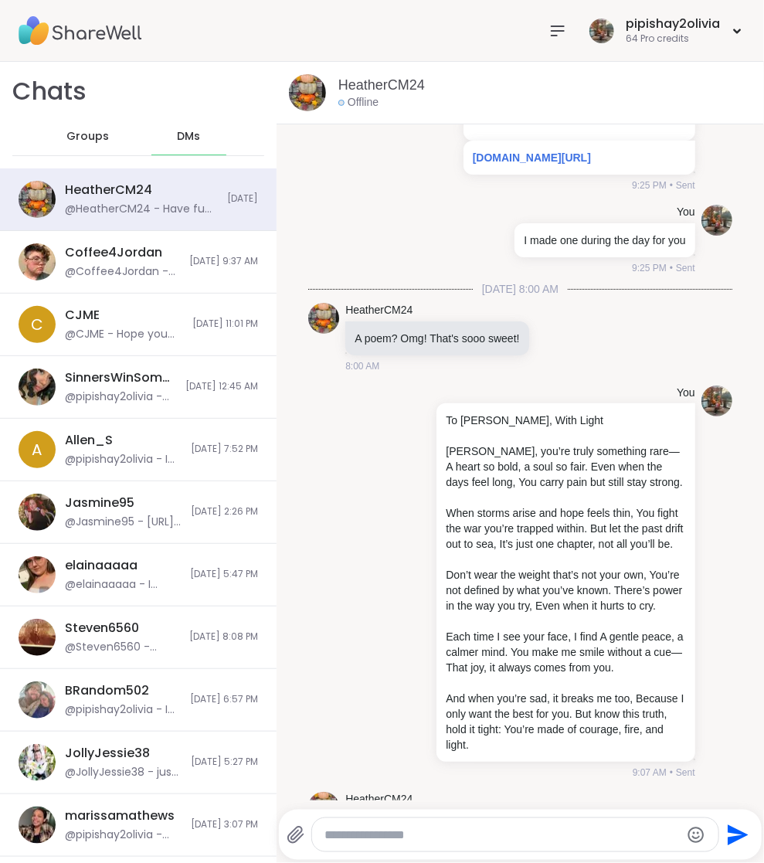
click at [83, 131] on span "Groups" at bounding box center [87, 136] width 43 height 15
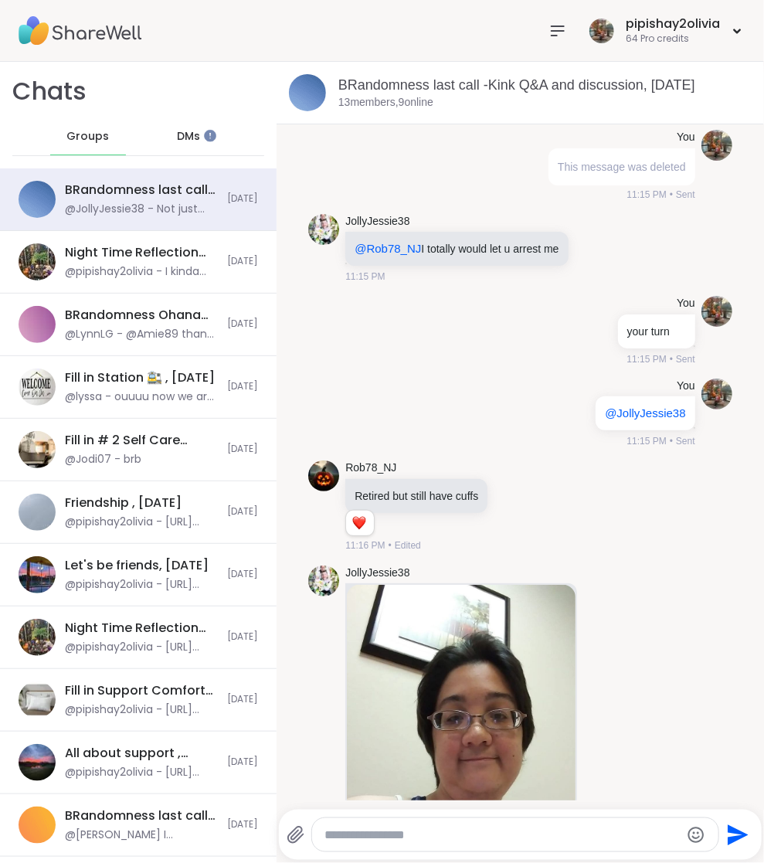
scroll to position [30327, 0]
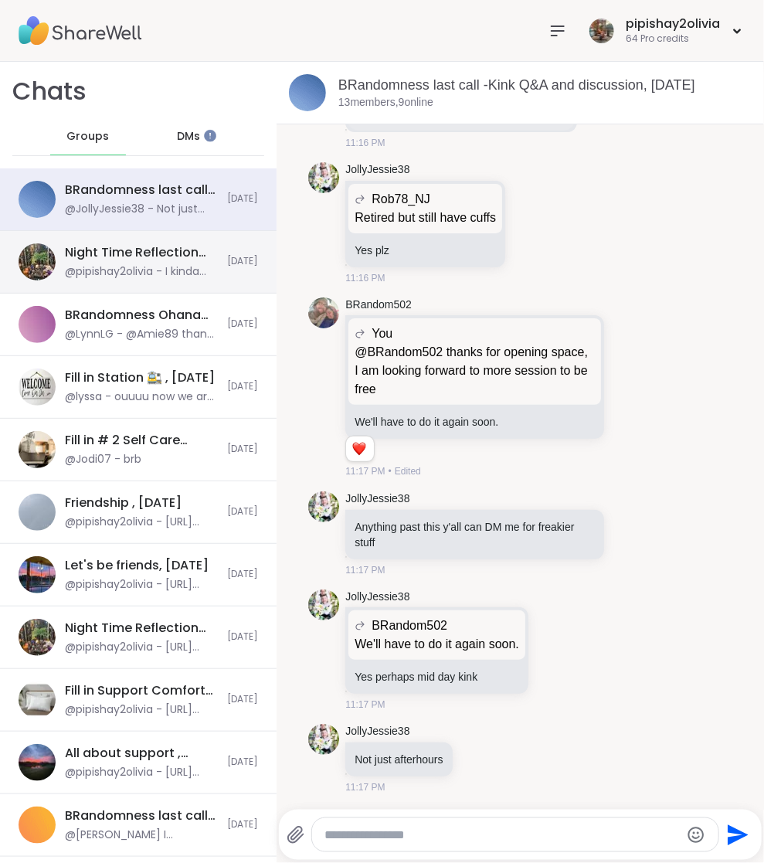
click at [124, 266] on div "@pipishay2olivia - I kinda want both from @Carolyn_222 and @lyssa" at bounding box center [141, 271] width 153 height 15
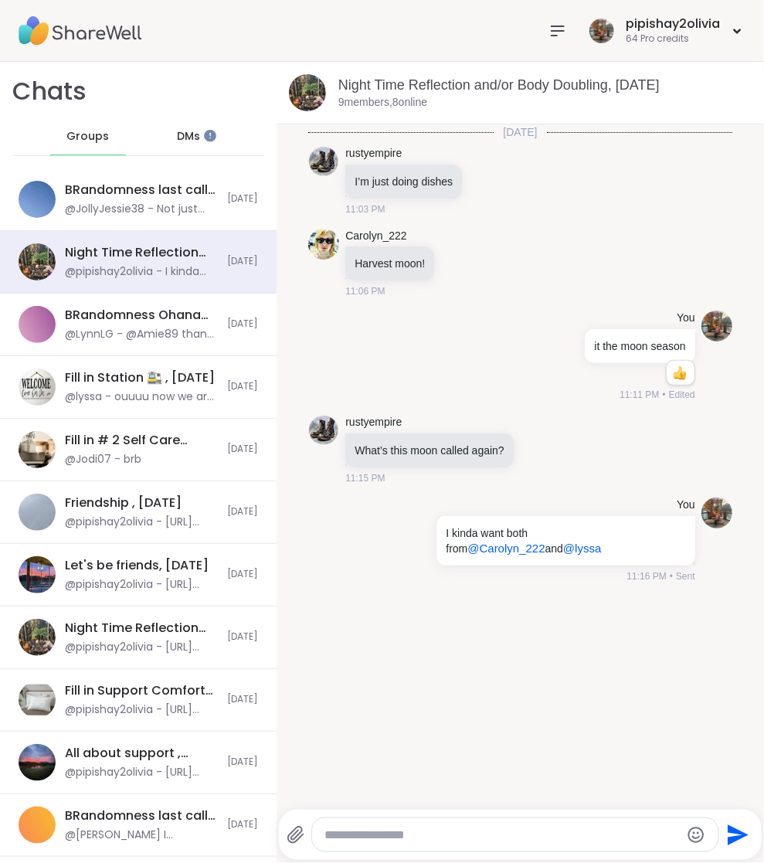
click at [537, 586] on div "Today rustyempire I’m just doing dishes 11:03 PM Carolyn_222 Harvest moon! 11:0…" at bounding box center [521, 462] width 488 height 676
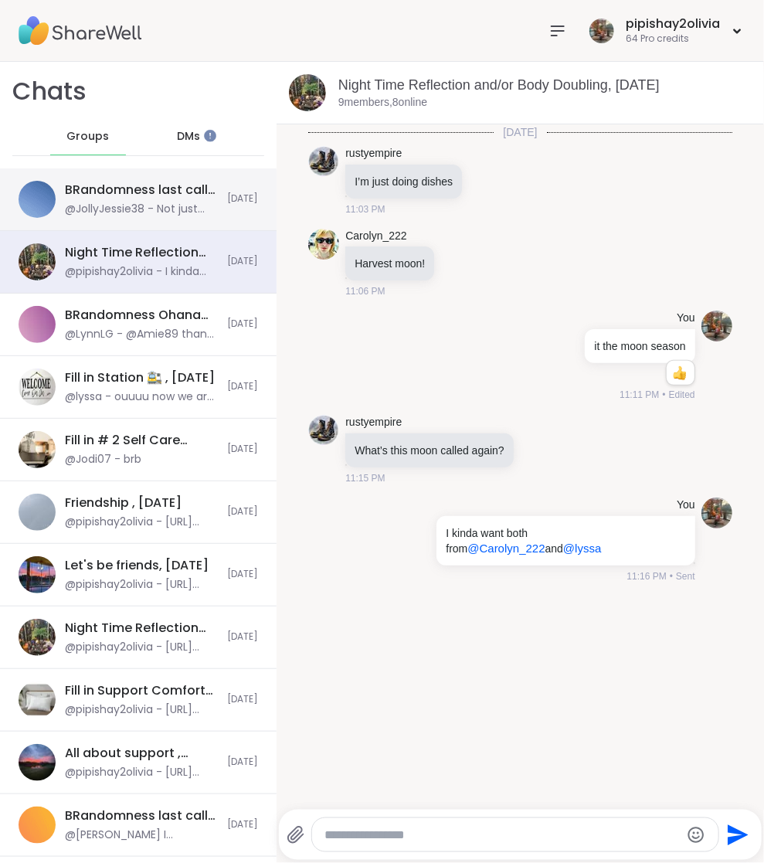
scroll to position [0, 0]
